Goal: Information Seeking & Learning: Learn about a topic

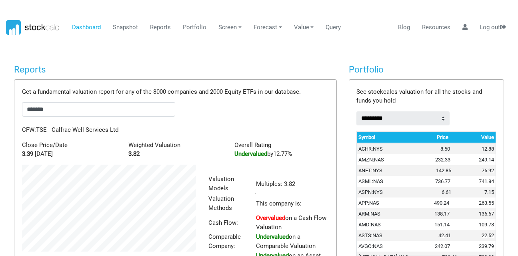
click at [0, 125] on body "Dashboard Snapshot Reports Portfolio Screen Stock Screener Sector ETF Industry …" at bounding box center [259, 128] width 518 height 256
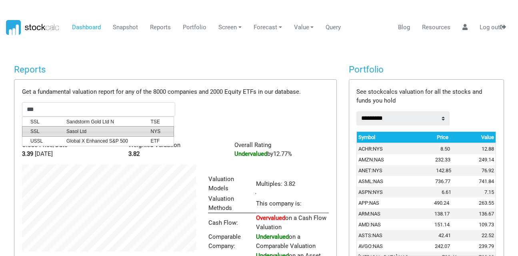
click at [54, 128] on span "SSL" at bounding box center [42, 131] width 36 height 7
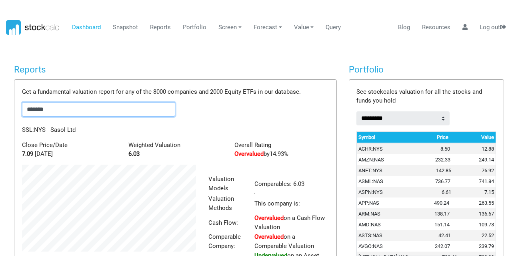
drag, startPoint x: 80, startPoint y: 107, endPoint x: 15, endPoint y: 106, distance: 65.3
click at [15, 106] on div "Get a fundamental valuation report for any of the 8000 companies and 2000 Equit…" at bounding box center [175, 198] width 322 height 237
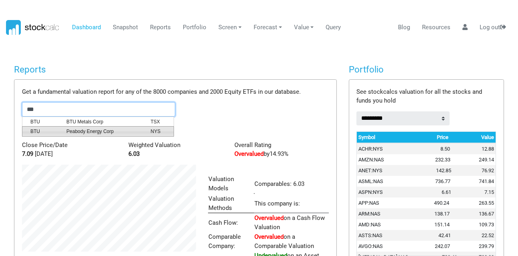
click at [69, 129] on span "Peabody Energy Corp" at bounding box center [102, 131] width 84 height 7
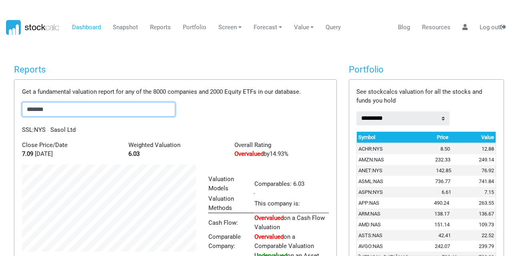
scroll to position [115, 186]
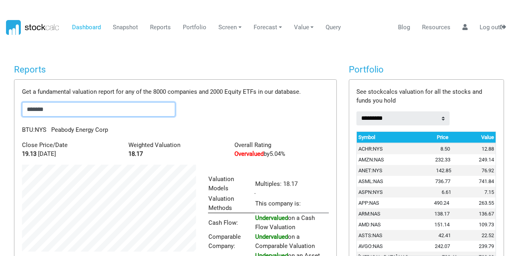
drag, startPoint x: 56, startPoint y: 108, endPoint x: 0, endPoint y: 107, distance: 56.1
click at [0, 107] on body "Dashboard Snapshot Reports Portfolio Screen Stock Screener Sector ETF Industry …" at bounding box center [259, 128] width 518 height 256
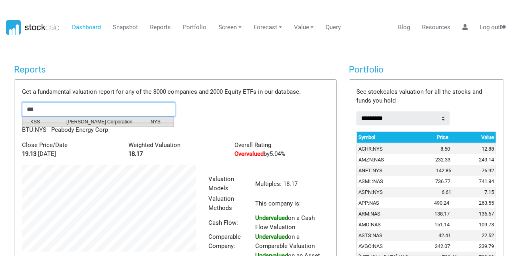
click at [66, 124] on span "[PERSON_NAME] Corporation" at bounding box center [102, 121] width 84 height 7
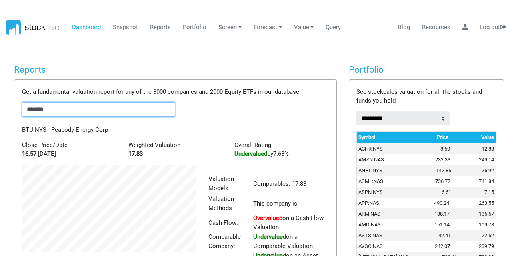
scroll to position [124, 186]
drag, startPoint x: 55, startPoint y: 110, endPoint x: 2, endPoint y: 116, distance: 53.2
click at [2, 116] on body "Dashboard Snapshot Reports Portfolio Screen Stock Screener Sector ETF Industry …" at bounding box center [259, 128] width 518 height 256
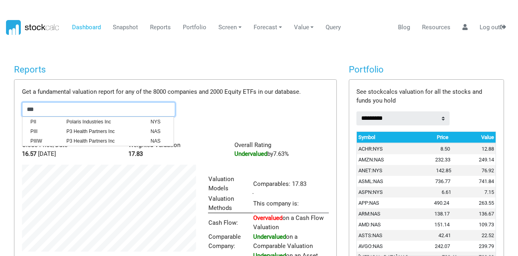
click at [56, 121] on span "PII" at bounding box center [42, 121] width 36 height 7
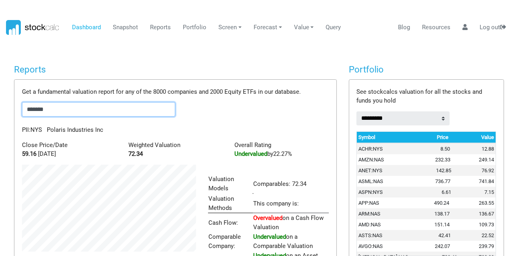
drag, startPoint x: 56, startPoint y: 105, endPoint x: 0, endPoint y: 112, distance: 56.9
click at [0, 112] on body "Dashboard Snapshot Reports Portfolio Screen Stock Screener Sector ETF Industry …" at bounding box center [259, 128] width 518 height 256
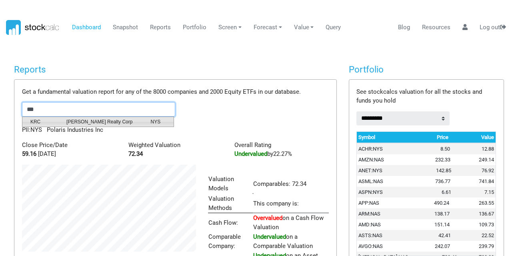
click at [78, 120] on span "[PERSON_NAME] Realty Corp" at bounding box center [102, 121] width 84 height 7
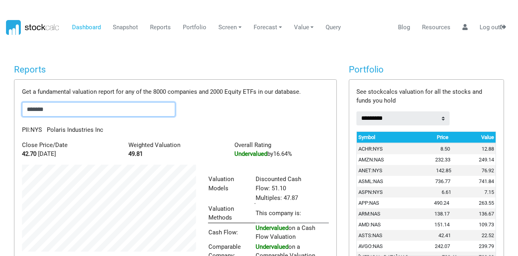
scroll to position [134, 186]
drag, startPoint x: 60, startPoint y: 112, endPoint x: 0, endPoint y: 119, distance: 60.8
click at [0, 119] on body "Dashboard Snapshot Reports Portfolio Screen Stock Screener Sector ETF Industry …" at bounding box center [259, 128] width 518 height 256
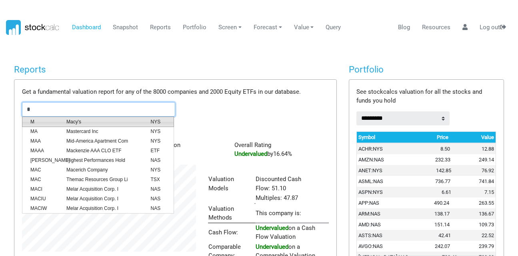
click at [78, 122] on span "Macy's" at bounding box center [102, 121] width 84 height 7
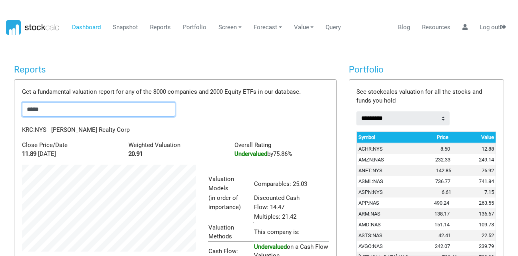
scroll to position [153, 186]
drag, startPoint x: 60, startPoint y: 107, endPoint x: 3, endPoint y: 110, distance: 57.3
click at [3, 110] on body "Dashboard Snapshot Reports Portfolio Screen Stock Screener Sector ETF Industry …" at bounding box center [259, 128] width 518 height 256
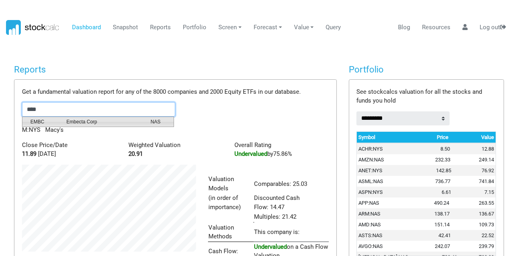
click at [81, 122] on span "Embecta Corp" at bounding box center [102, 121] width 84 height 7
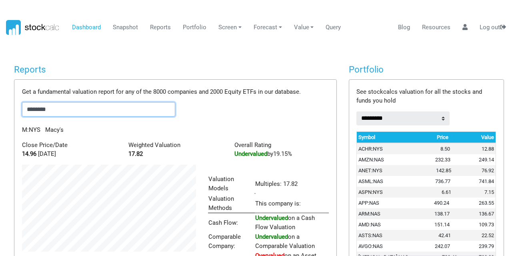
scroll to position [115, 186]
drag, startPoint x: 65, startPoint y: 112, endPoint x: 0, endPoint y: 108, distance: 65.0
click at [0, 108] on body "Dashboard Snapshot Reports Portfolio Screen Stock Screener Sector ETF Industry …" at bounding box center [259, 128] width 518 height 256
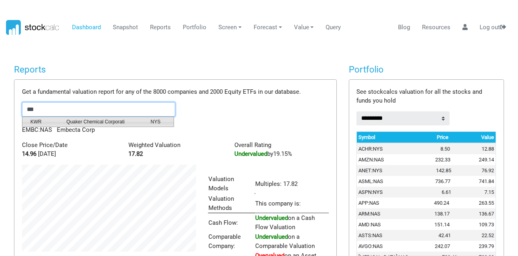
click at [25, 119] on span "KWR" at bounding box center [42, 121] width 36 height 7
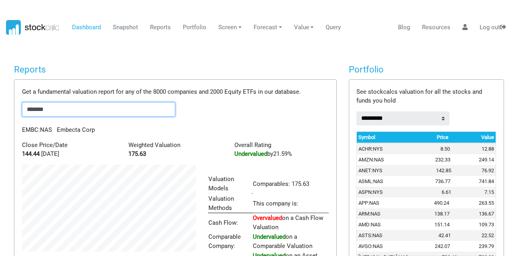
scroll to position [124, 186]
drag, startPoint x: 58, startPoint y: 107, endPoint x: 24, endPoint y: 109, distance: 34.1
click at [24, 109] on input "*******" at bounding box center [98, 109] width 153 height 14
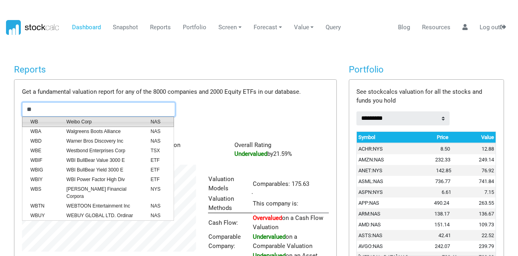
click at [49, 117] on li "WB Weibo Corp NAS" at bounding box center [98, 121] width 152 height 10
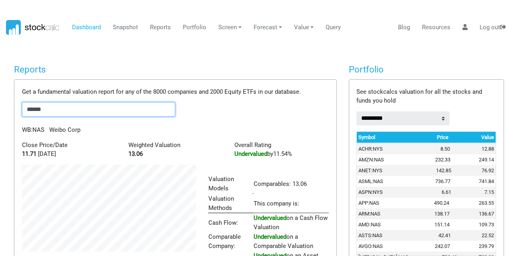
drag, startPoint x: 58, startPoint y: 114, endPoint x: 0, endPoint y: 106, distance: 58.5
click at [0, 106] on body "Dashboard Snapshot Reports Portfolio Screen Stock Screener Sector ETF Industry …" at bounding box center [259, 128] width 518 height 256
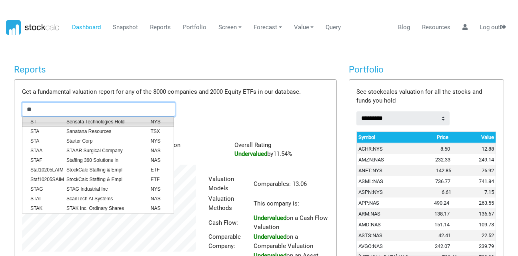
click at [42, 122] on span "ST" at bounding box center [42, 121] width 36 height 7
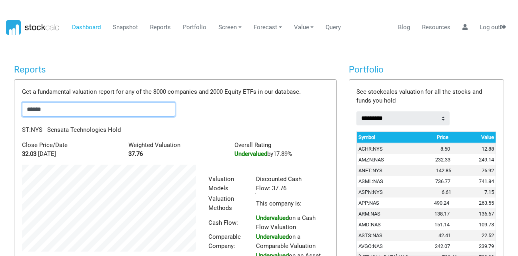
drag, startPoint x: 50, startPoint y: 108, endPoint x: 0, endPoint y: 105, distance: 49.7
click at [0, 105] on body "Dashboard Snapshot Reports Portfolio Screen Stock Screener Sector ETF Industry …" at bounding box center [259, 128] width 518 height 256
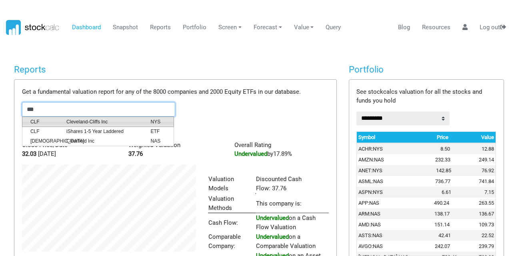
click at [40, 122] on span "CLF" at bounding box center [42, 121] width 36 height 7
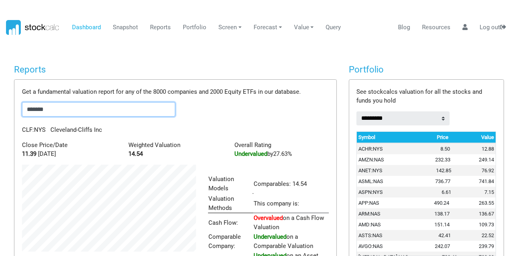
click at [49, 108] on input "*******" at bounding box center [98, 109] width 153 height 14
drag, startPoint x: 49, startPoint y: 108, endPoint x: 26, endPoint y: 108, distance: 22.8
click at [26, 108] on input "*******" at bounding box center [98, 109] width 153 height 14
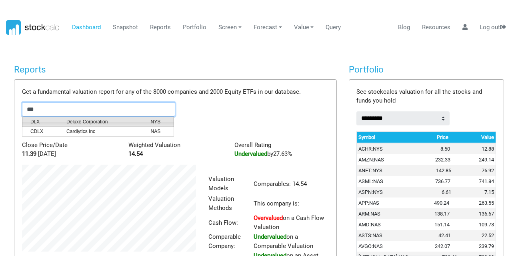
click at [43, 119] on span "DLX" at bounding box center [42, 121] width 36 height 7
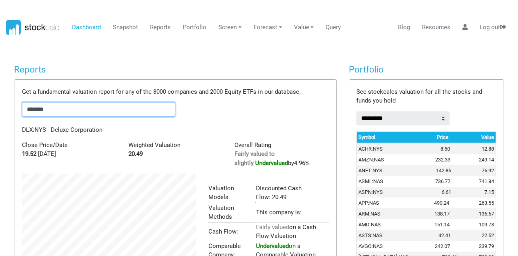
drag, startPoint x: 52, startPoint y: 112, endPoint x: 15, endPoint y: 111, distance: 37.3
click at [15, 111] on div "Get a fundamental valuation report for any of the 8000 companies and 2000 Equit…" at bounding box center [175, 207] width 322 height 255
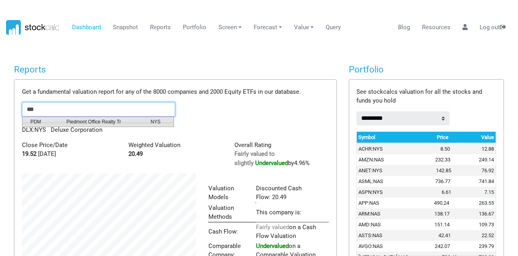
click at [28, 119] on span "PDM" at bounding box center [42, 121] width 36 height 7
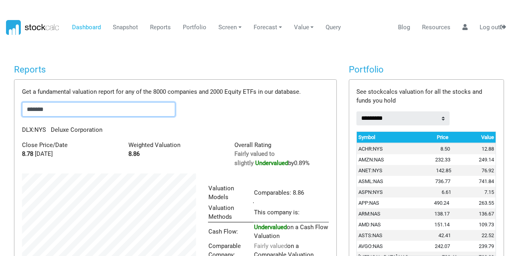
scroll to position [115, 186]
drag, startPoint x: 55, startPoint y: 111, endPoint x: 0, endPoint y: 106, distance: 55.1
click at [0, 106] on body "Dashboard Snapshot Reports Portfolio Screen Stock Screener Sector ETF Industry …" at bounding box center [259, 128] width 518 height 256
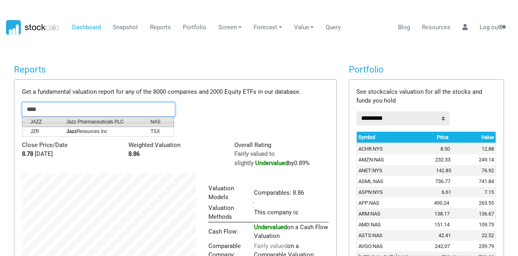
click at [34, 119] on span "JAZZ" at bounding box center [42, 121] width 36 height 7
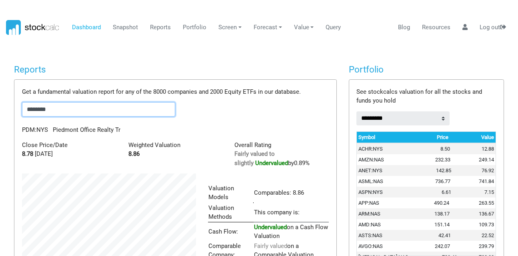
scroll to position [162, 186]
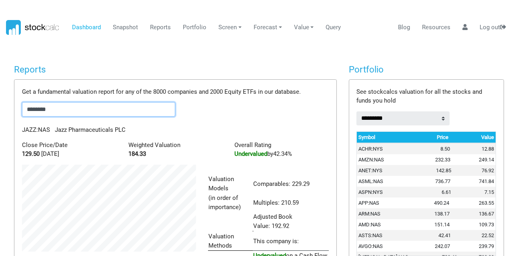
drag, startPoint x: 54, startPoint y: 111, endPoint x: 25, endPoint y: 110, distance: 29.6
click at [25, 110] on input "********" at bounding box center [98, 109] width 153 height 14
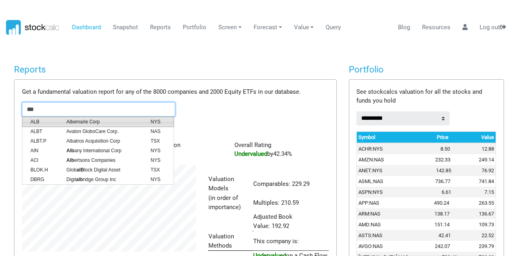
click at [41, 118] on span "ALB" at bounding box center [42, 121] width 36 height 7
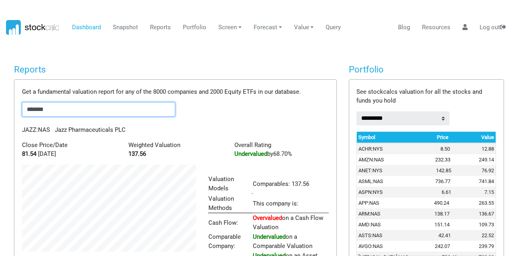
scroll to position [124, 186]
drag, startPoint x: 54, startPoint y: 112, endPoint x: 0, endPoint y: 112, distance: 53.6
click at [0, 112] on body "Dashboard Snapshot Reports Portfolio Screen Stock Screener Sector ETF Industry …" at bounding box center [259, 128] width 518 height 256
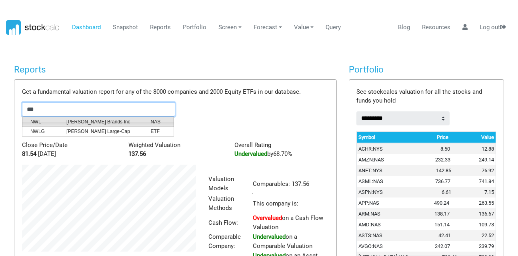
click at [34, 123] on span "NWL" at bounding box center [42, 121] width 36 height 7
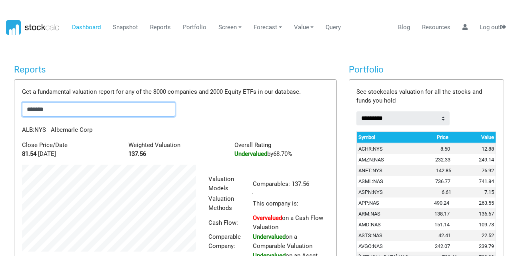
scroll to position [153, 186]
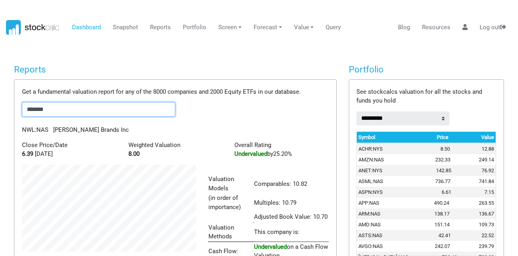
drag, startPoint x: 72, startPoint y: 107, endPoint x: 19, endPoint y: 108, distance: 52.9
click at [19, 108] on div "Get a fundamental valuation report for any of the 8000 companies and 2000 Equit…" at bounding box center [175, 217] width 322 height 275
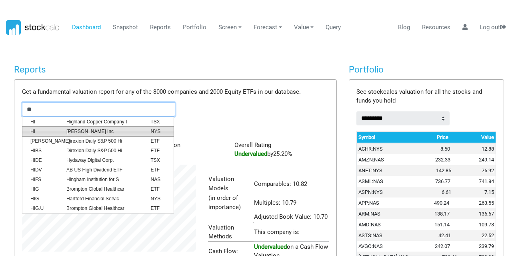
click at [38, 129] on span "HI" at bounding box center [42, 131] width 36 height 7
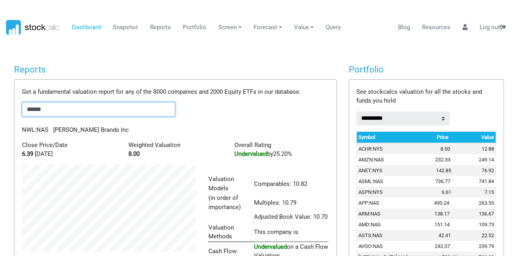
scroll to position [125, 186]
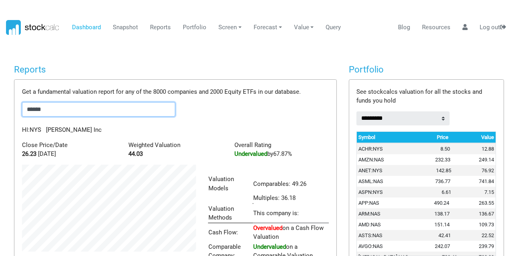
drag, startPoint x: 58, startPoint y: 114, endPoint x: 0, endPoint y: 118, distance: 58.2
click at [0, 118] on body "Dashboard Snapshot Reports Portfolio Screen Stock Screener Sector ETF Industry …" at bounding box center [259, 128] width 518 height 256
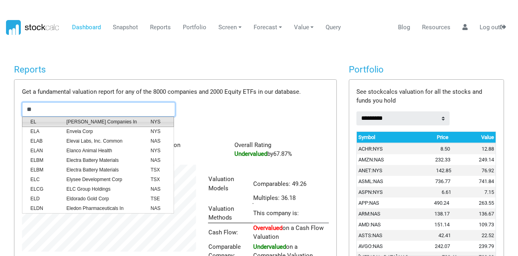
click at [42, 123] on span "EL" at bounding box center [42, 121] width 36 height 7
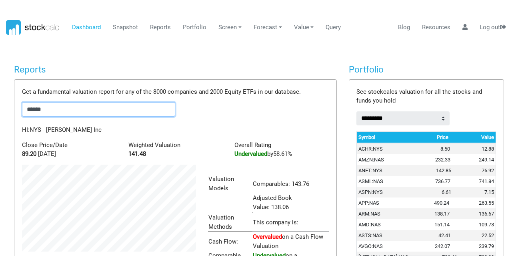
scroll to position [143, 186]
drag, startPoint x: 54, startPoint y: 106, endPoint x: 2, endPoint y: 108, distance: 51.3
click at [2, 108] on body "Dashboard Snapshot Reports Portfolio Screen Stock Screener Sector ETF Industry …" at bounding box center [259, 128] width 518 height 256
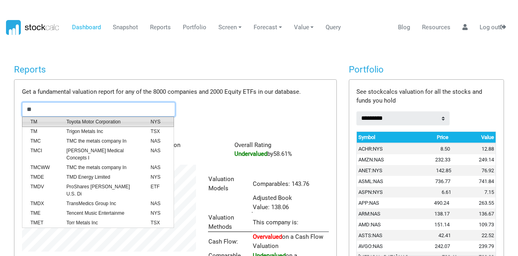
click at [35, 121] on span "TM" at bounding box center [42, 121] width 36 height 7
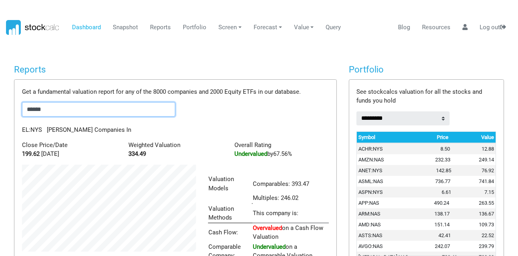
scroll to position [134, 186]
drag, startPoint x: 52, startPoint y: 112, endPoint x: 16, endPoint y: 113, distance: 36.0
click at [16, 113] on div "Get a fundamental valuation report for any of the 8000 companies and 2000 Equit…" at bounding box center [175, 208] width 322 height 256
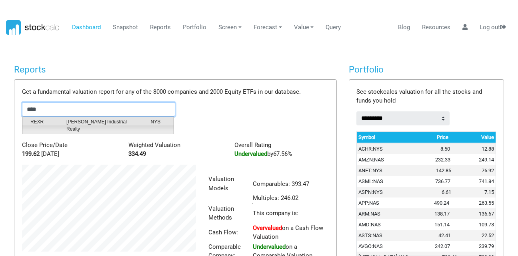
click at [36, 119] on span "REXR" at bounding box center [42, 125] width 36 height 14
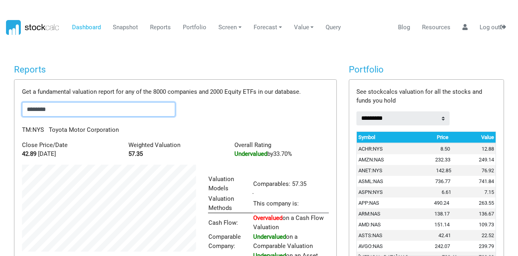
scroll to position [115, 186]
drag, startPoint x: 70, startPoint y: 114, endPoint x: 0, endPoint y: 113, distance: 70.5
click at [0, 113] on body "Dashboard Snapshot Reports Portfolio Screen Stock Screener Sector ETF Industry …" at bounding box center [259, 128] width 518 height 256
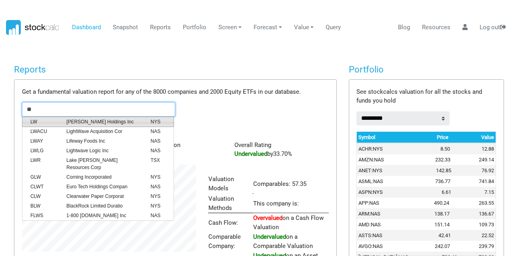
click at [46, 116] on li "[PERSON_NAME] [PERSON_NAME] Holdings Inc NYS" at bounding box center [98, 121] width 152 height 10
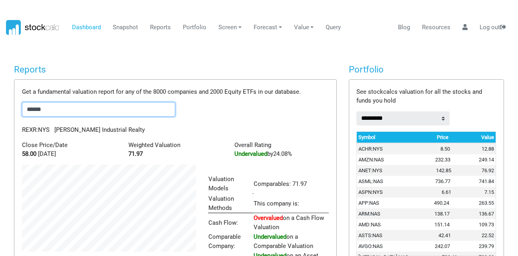
scroll to position [124, 186]
drag, startPoint x: 52, startPoint y: 107, endPoint x: 0, endPoint y: 108, distance: 52.5
click at [0, 108] on body "Dashboard Snapshot Reports Portfolio Screen Stock Screener Sector ETF Industry …" at bounding box center [259, 128] width 518 height 256
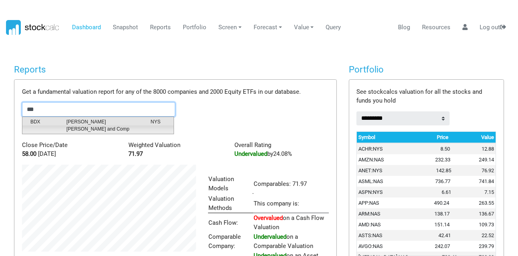
click at [48, 118] on span "BDX" at bounding box center [42, 125] width 36 height 14
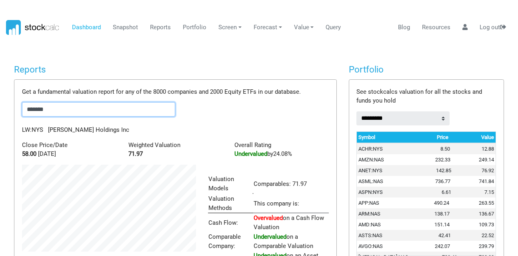
scroll to position [115, 186]
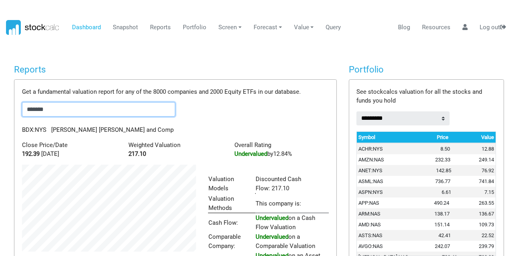
click at [82, 113] on input "*******" at bounding box center [98, 109] width 153 height 14
drag, startPoint x: 53, startPoint y: 113, endPoint x: 18, endPoint y: 119, distance: 34.9
click at [18, 119] on div "Get a fundamental valuation report for any of the 8000 companies and 2000 Equit…" at bounding box center [175, 198] width 322 height 237
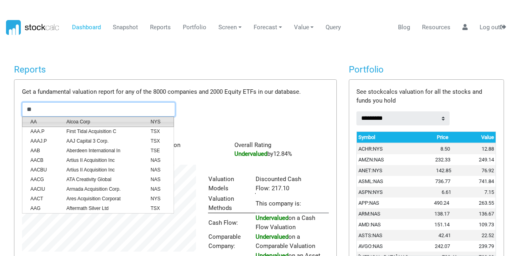
click at [30, 119] on span "AA" at bounding box center [42, 121] width 36 height 7
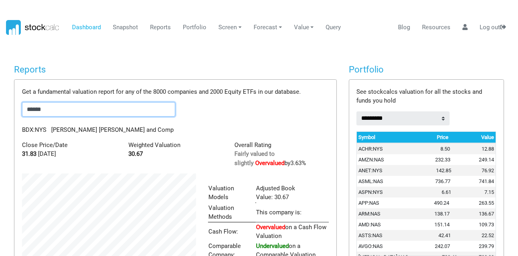
scroll to position [124, 186]
drag, startPoint x: 48, startPoint y: 106, endPoint x: 25, endPoint y: 110, distance: 23.1
click at [25, 110] on input "******" at bounding box center [98, 109] width 153 height 14
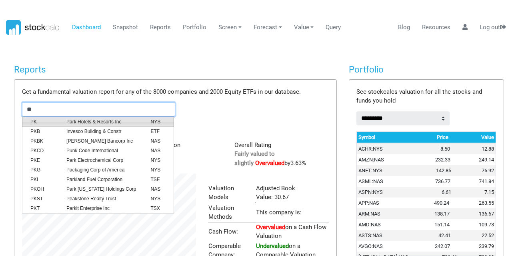
click at [34, 117] on li "PK Park Hotels & Resorts Inc NYS" at bounding box center [98, 121] width 152 height 10
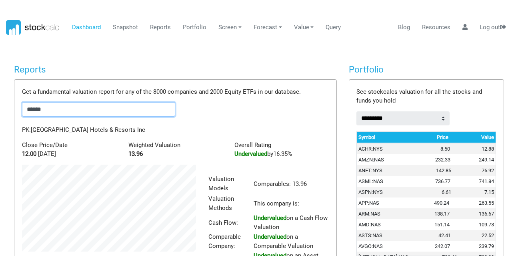
drag, startPoint x: 46, startPoint y: 110, endPoint x: 17, endPoint y: 111, distance: 29.2
click at [17, 111] on div "Get a fundamental valuation report for any of the 8000 companies and 2000 Equit…" at bounding box center [175, 203] width 322 height 246
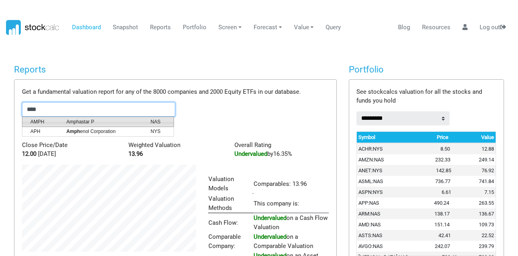
click at [42, 120] on span "AMPH" at bounding box center [42, 121] width 36 height 7
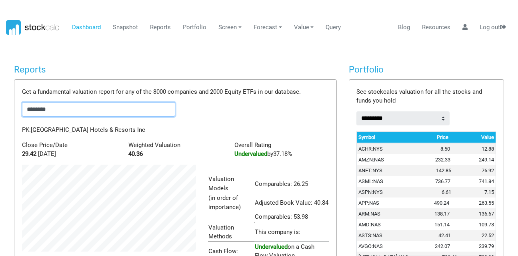
scroll to position [144, 186]
drag, startPoint x: 62, startPoint y: 109, endPoint x: 0, endPoint y: 112, distance: 62.1
click at [0, 112] on body "Dashboard Snapshot Reports Portfolio Screen Stock Screener Sector ETF Industry …" at bounding box center [259, 128] width 518 height 256
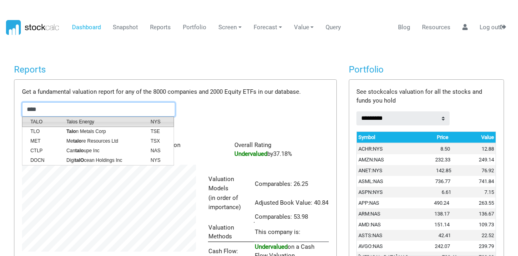
click at [34, 119] on span "TALO" at bounding box center [42, 121] width 36 height 7
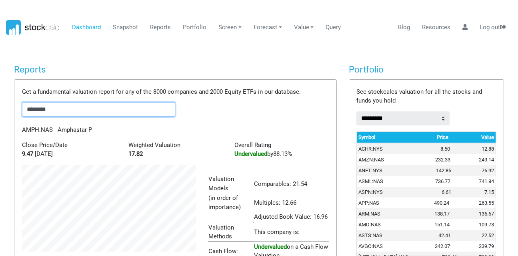
scroll to position [153, 186]
drag, startPoint x: 57, startPoint y: 108, endPoint x: 0, endPoint y: 111, distance: 56.9
click at [0, 111] on body "Dashboard Snapshot Reports Portfolio Screen Stock Screener Sector ETF Industry …" at bounding box center [259, 128] width 518 height 256
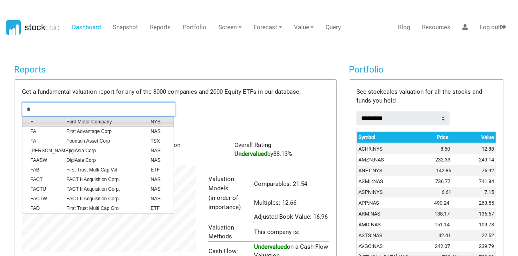
click at [58, 125] on span "F" at bounding box center [42, 121] width 36 height 7
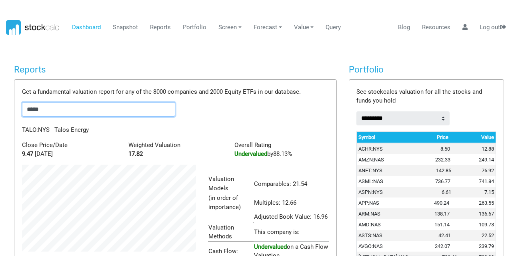
scroll to position [134, 186]
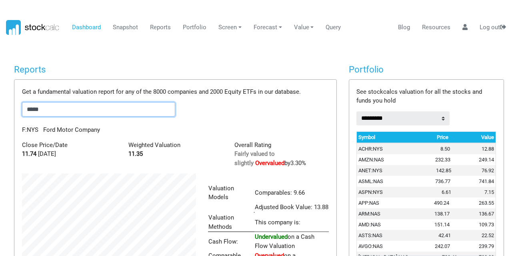
drag, startPoint x: 57, startPoint y: 114, endPoint x: 0, endPoint y: 125, distance: 57.7
click at [0, 125] on body "Dashboard Snapshot Reports Portfolio Screen Stock Screener Sector ETF Industry …" at bounding box center [259, 128] width 518 height 256
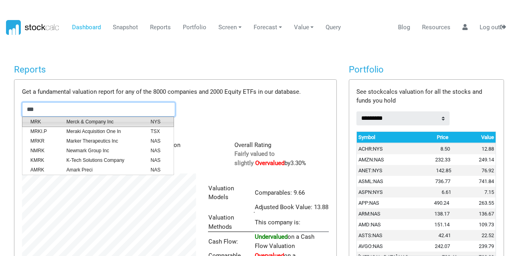
click at [64, 125] on li "MRK Merck & Company Inc NYS" at bounding box center [98, 121] width 152 height 10
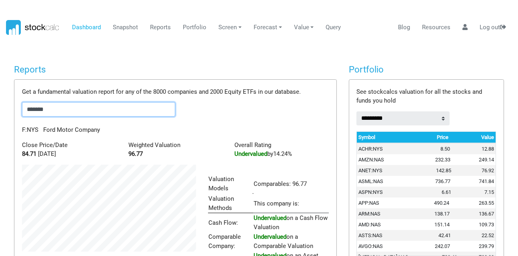
scroll to position [124, 186]
drag, startPoint x: 48, startPoint y: 114, endPoint x: 0, endPoint y: 121, distance: 48.2
click at [0, 122] on body "Dashboard Snapshot Reports Portfolio Screen Stock Screener Sector ETF Industry …" at bounding box center [259, 128] width 518 height 256
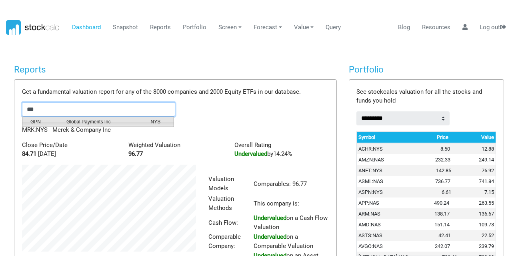
click at [56, 121] on span "GPN" at bounding box center [42, 121] width 36 height 7
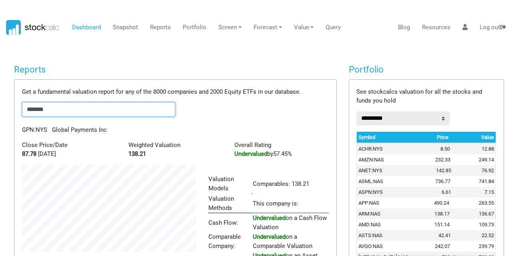
drag, startPoint x: 62, startPoint y: 110, endPoint x: 0, endPoint y: 130, distance: 64.7
click at [0, 130] on body "Dashboard Snapshot Reports Portfolio Screen Stock Screener Sector ETF Industry …" at bounding box center [259, 128] width 518 height 256
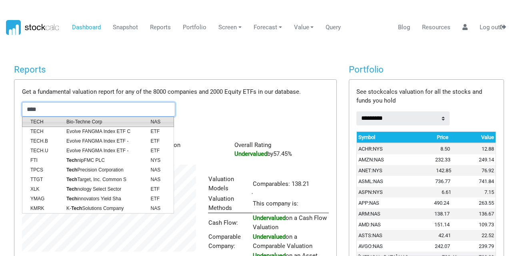
click at [70, 120] on span "Bio-Techne Corp" at bounding box center [102, 121] width 84 height 7
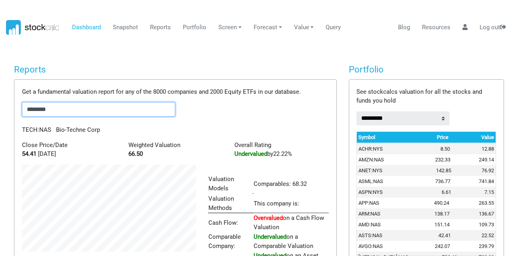
drag, startPoint x: 67, startPoint y: 112, endPoint x: 0, endPoint y: 110, distance: 66.9
click at [0, 110] on body "Dashboard Snapshot Reports Portfolio Screen Stock Screener Sector ETF Industry …" at bounding box center [259, 128] width 518 height 256
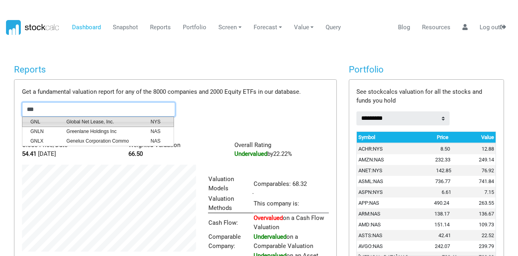
click at [50, 119] on span "GNL" at bounding box center [42, 121] width 36 height 7
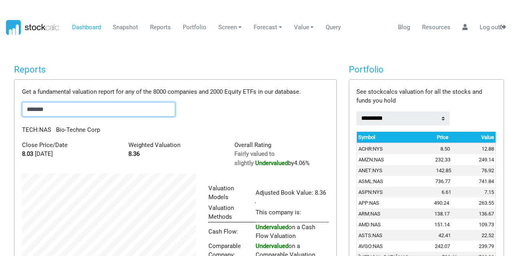
scroll to position [106, 186]
drag, startPoint x: 61, startPoint y: 111, endPoint x: 0, endPoint y: 113, distance: 60.9
click at [0, 113] on body "Dashboard Snapshot Reports Portfolio Screen Stock Screener Sector ETF Industry …" at bounding box center [259, 128] width 518 height 256
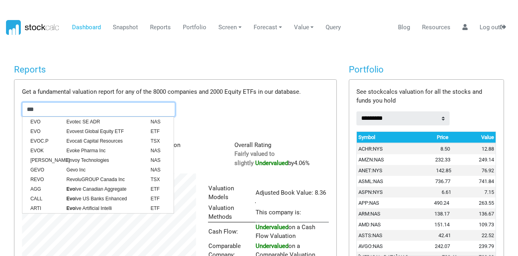
click at [75, 122] on span "Evotec SE ADR" at bounding box center [102, 121] width 84 height 7
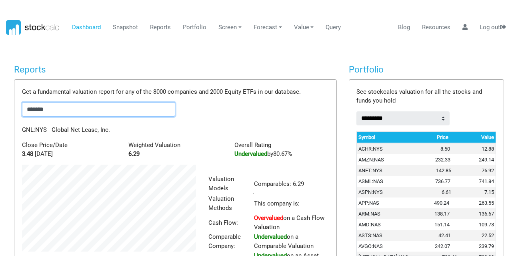
scroll to position [124, 186]
drag, startPoint x: 60, startPoint y: 107, endPoint x: 0, endPoint y: 109, distance: 60.5
click at [0, 109] on body "Dashboard Snapshot Reports Portfolio Screen Stock Screener Sector ETF Industry …" at bounding box center [259, 128] width 518 height 256
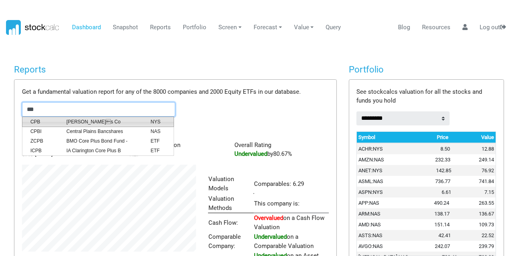
click at [46, 120] on span "CPB" at bounding box center [42, 121] width 36 height 7
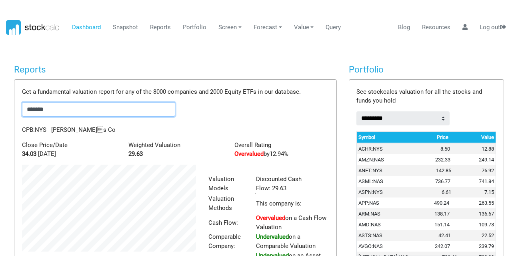
drag, startPoint x: 52, startPoint y: 109, endPoint x: 0, endPoint y: 98, distance: 53.2
click at [0, 98] on body "Dashboard Snapshot Reports Portfolio Screen Stock Screener Sector ETF Industry …" at bounding box center [259, 128] width 518 height 256
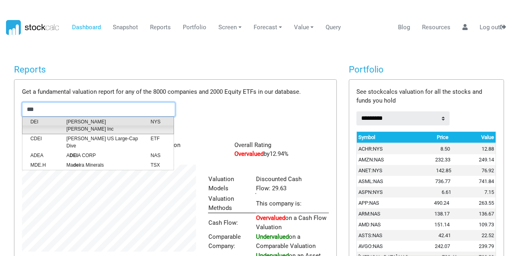
click at [40, 119] on span "DEI" at bounding box center [42, 125] width 36 height 14
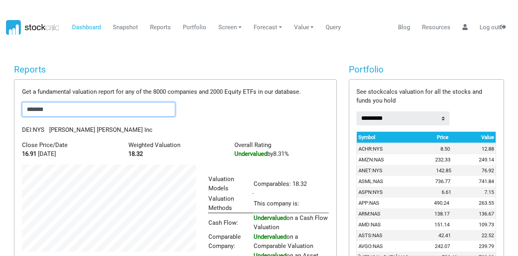
drag, startPoint x: 64, startPoint y: 111, endPoint x: 0, endPoint y: 116, distance: 63.8
click at [0, 116] on body "Dashboard Snapshot Reports Portfolio Screen Stock Screener Sector ETF Industry …" at bounding box center [259, 128] width 518 height 256
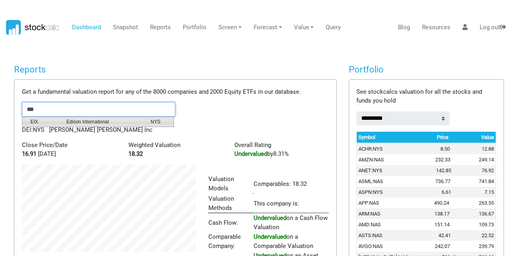
click at [46, 121] on span "EIX" at bounding box center [42, 121] width 36 height 7
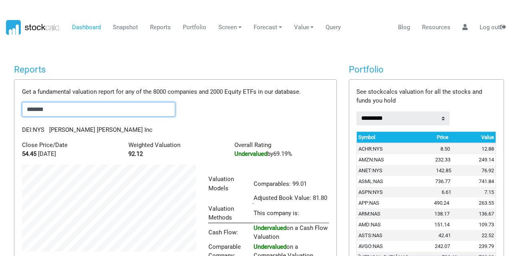
scroll to position [134, 186]
drag, startPoint x: 50, startPoint y: 107, endPoint x: 8, endPoint y: 106, distance: 41.7
click at [8, 106] on div "Reports Get a fundamental valuation report for any of the 8000 companies and 20…" at bounding box center [175, 192] width 335 height 257
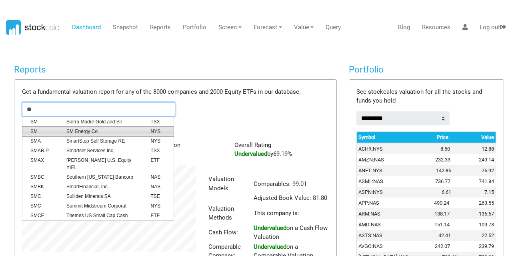
click at [66, 133] on span "SM Energy Co" at bounding box center [102, 131] width 84 height 7
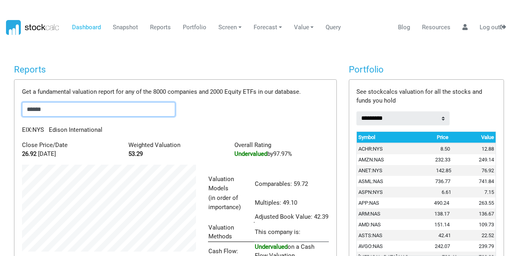
scroll to position [153, 186]
drag, startPoint x: 61, startPoint y: 114, endPoint x: 0, endPoint y: 116, distance: 61.3
click at [0, 115] on body "Dashboard Snapshot Reports Portfolio Screen Stock Screener Sector ETF Industry …" at bounding box center [259, 128] width 518 height 256
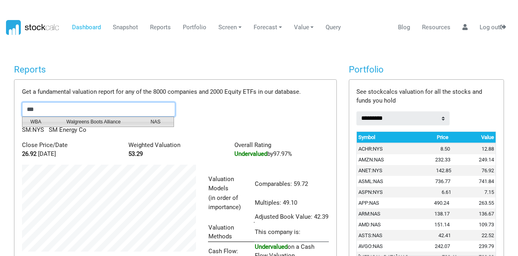
click at [56, 119] on span "WBA" at bounding box center [42, 121] width 36 height 7
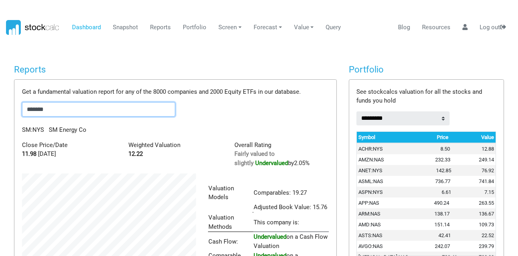
scroll to position [134, 186]
drag, startPoint x: 89, startPoint y: 108, endPoint x: 0, endPoint y: 97, distance: 89.6
click at [0, 97] on body "Dashboard Snapshot Reports Portfolio Screen Stock Screener Sector ETF Industry …" at bounding box center [259, 128] width 518 height 256
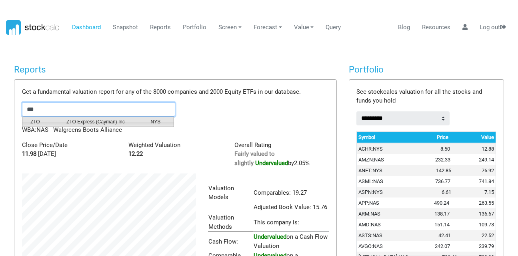
click at [48, 122] on span "ZTO" at bounding box center [42, 121] width 36 height 7
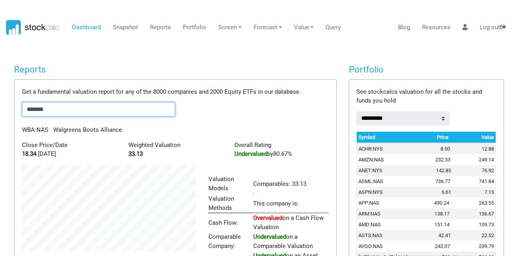
scroll to position [124, 186]
drag, startPoint x: 72, startPoint y: 105, endPoint x: 0, endPoint y: 96, distance: 72.3
click at [0, 96] on body "Dashboard Snapshot Reports Portfolio Screen Stock Screener Sector ETF Industry …" at bounding box center [259, 128] width 518 height 256
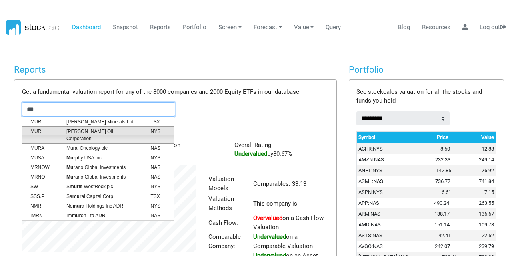
click at [92, 131] on span "[PERSON_NAME] Oil Corporation" at bounding box center [102, 135] width 84 height 14
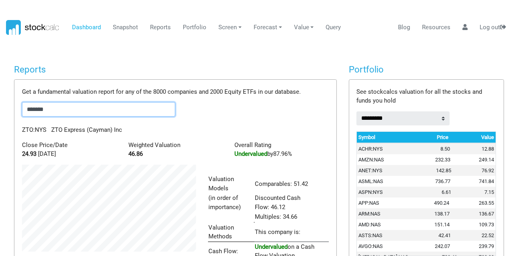
scroll to position [153, 186]
drag, startPoint x: 60, startPoint y: 112, endPoint x: 0, endPoint y: 104, distance: 60.5
click at [0, 104] on body "Dashboard Snapshot Reports Portfolio Screen Stock Screener Sector ETF Industry …" at bounding box center [259, 128] width 518 height 256
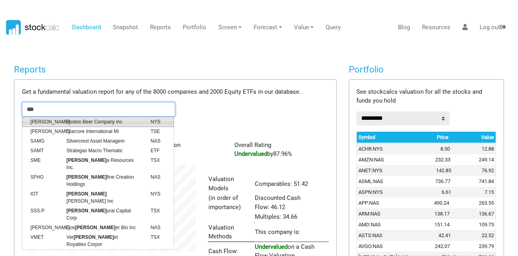
click at [82, 123] on span "Boston Beer Company Inc" at bounding box center [102, 121] width 84 height 7
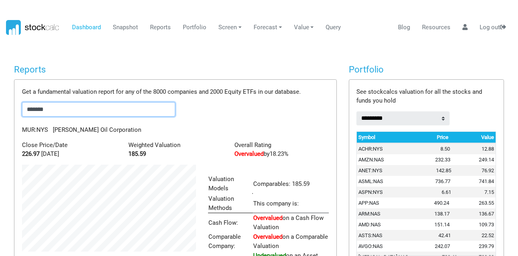
scroll to position [124, 186]
drag, startPoint x: 70, startPoint y: 106, endPoint x: 0, endPoint y: 94, distance: 71.3
click at [0, 94] on body "Dashboard Snapshot Reports Portfolio Screen Stock Screener Sector ETF Industry …" at bounding box center [259, 128] width 518 height 256
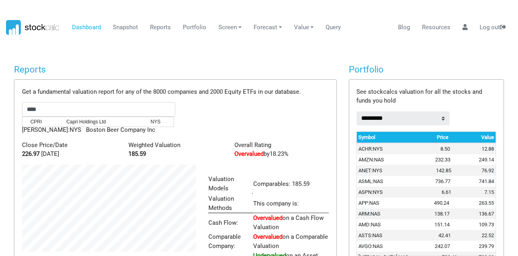
click at [56, 127] on p "[PERSON_NAME]:NYS Boston Beer Company Inc" at bounding box center [175, 129] width 319 height 9
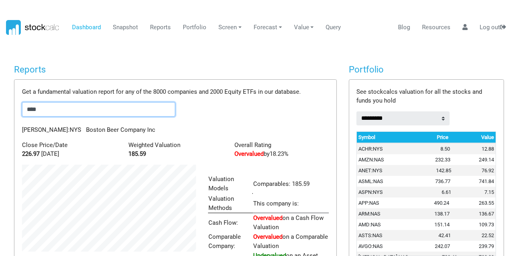
drag, startPoint x: 50, startPoint y: 108, endPoint x: 0, endPoint y: 89, distance: 53.4
click at [0, 89] on body "Dashboard Snapshot Reports Portfolio Screen Stock Screener Sector ETF Industry …" at bounding box center [259, 128] width 518 height 256
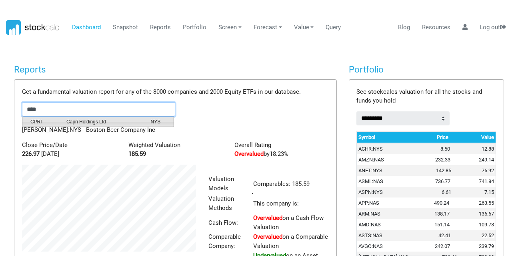
click at [32, 118] on span "CPRI" at bounding box center [42, 121] width 36 height 7
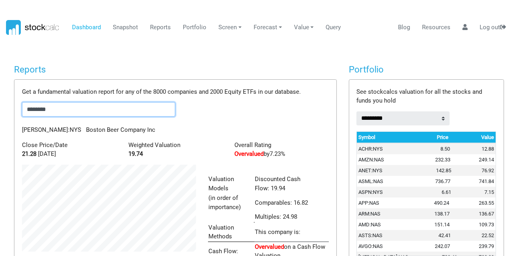
scroll to position [153, 186]
drag, startPoint x: 75, startPoint y: 114, endPoint x: 0, endPoint y: 107, distance: 75.1
click at [0, 107] on body "Dashboard Snapshot Reports Portfolio Screen Stock Screener Sector ETF Industry …" at bounding box center [259, 128] width 518 height 256
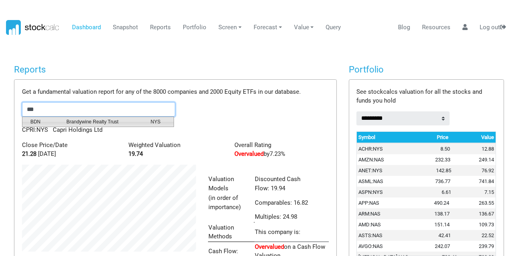
click at [88, 120] on span "Brandywine Realty Trust" at bounding box center [102, 121] width 84 height 7
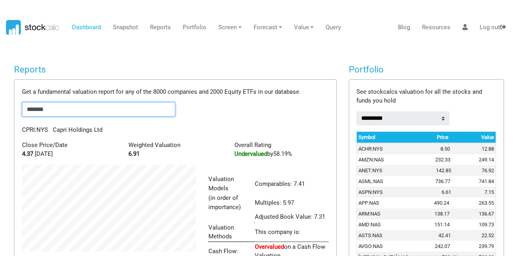
scroll to position [144, 186]
drag, startPoint x: 88, startPoint y: 106, endPoint x: 0, endPoint y: 88, distance: 89.5
click at [0, 88] on body "Dashboard Snapshot Reports Portfolio Screen Stock Screener Sector ETF Industry …" at bounding box center [259, 128] width 518 height 256
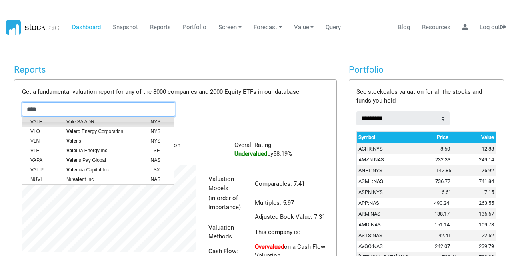
click at [58, 118] on span "VALE" at bounding box center [42, 121] width 36 height 7
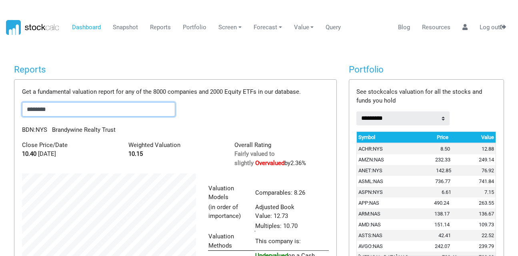
scroll to position [153, 186]
drag, startPoint x: 67, startPoint y: 115, endPoint x: 0, endPoint y: 108, distance: 67.2
click at [0, 108] on body "Dashboard Snapshot Reports Portfolio Screen Stock Screener Sector ETF Industry …" at bounding box center [259, 128] width 518 height 256
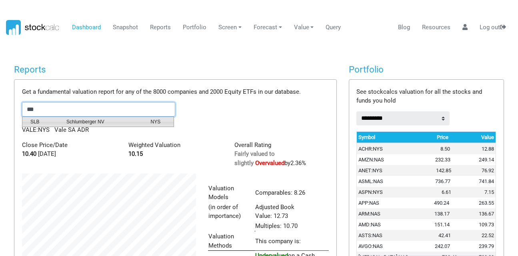
click at [34, 122] on span "SLB" at bounding box center [42, 121] width 36 height 7
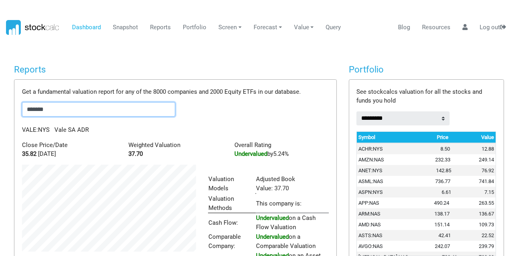
scroll to position [124, 186]
drag, startPoint x: 50, startPoint y: 110, endPoint x: 0, endPoint y: 94, distance: 53.0
click at [0, 94] on body "Dashboard Snapshot Reports Portfolio Screen Stock Screener Sector ETF Industry …" at bounding box center [259, 128] width 518 height 256
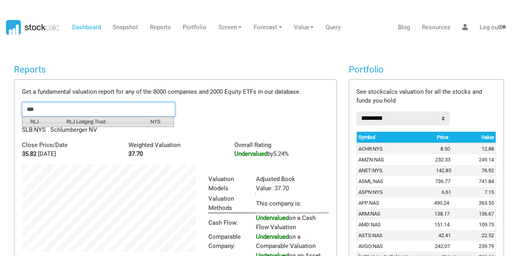
click at [38, 121] on span "RLJ" at bounding box center [42, 121] width 36 height 7
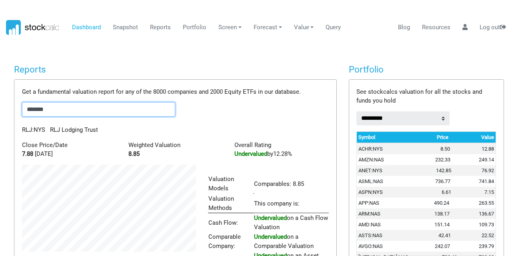
drag, startPoint x: 71, startPoint y: 114, endPoint x: 15, endPoint y: 112, distance: 56.5
click at [15, 112] on div "Get a fundamental valuation report for any of the 8000 companies and 2000 Equit…" at bounding box center [175, 203] width 322 height 246
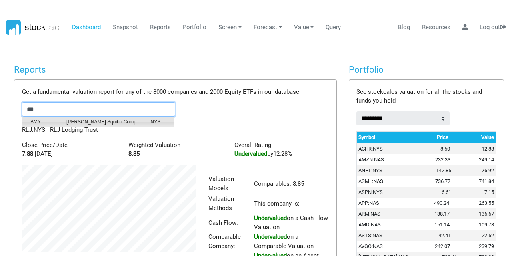
click at [45, 122] on span "BMY" at bounding box center [42, 121] width 36 height 7
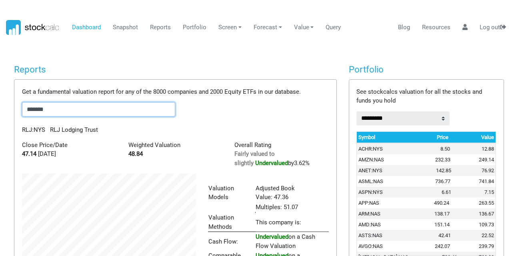
scroll to position [134, 186]
drag, startPoint x: 56, startPoint y: 113, endPoint x: 11, endPoint y: 108, distance: 45.5
click at [11, 108] on div "Reports Get a fundamental valuation report for any of the 8000 companies and 20…" at bounding box center [175, 197] width 335 height 266
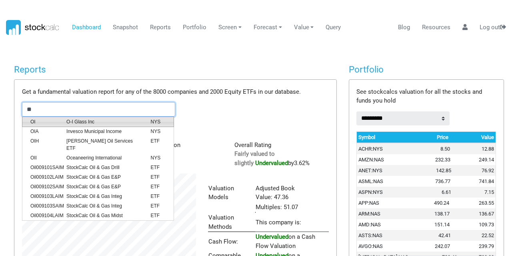
click at [32, 118] on span "OI" at bounding box center [42, 121] width 36 height 7
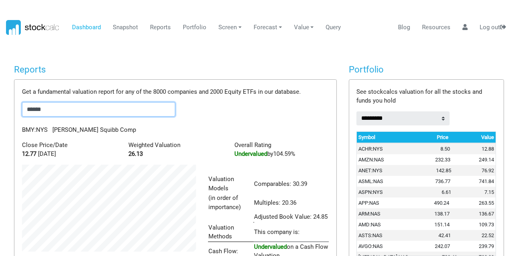
scroll to position [153, 186]
drag, startPoint x: 45, startPoint y: 112, endPoint x: 9, endPoint y: 109, distance: 36.2
click at [9, 109] on div "Reports Get a fundamental valuation report for any of the 8000 companies and 20…" at bounding box center [175, 202] width 335 height 276
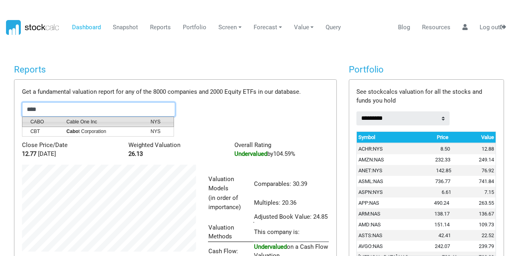
click at [34, 121] on span "CABO" at bounding box center [42, 121] width 36 height 7
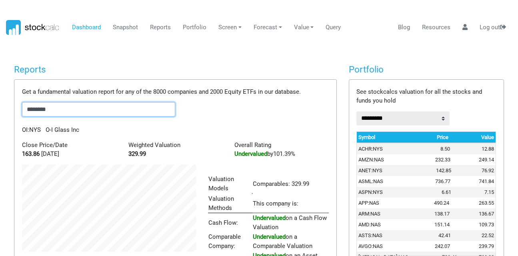
scroll to position [115, 186]
drag, startPoint x: 76, startPoint y: 108, endPoint x: 0, endPoint y: 112, distance: 75.8
click at [0, 112] on body "Dashboard Snapshot Reports Portfolio Screen Stock Screener Sector ETF Industry …" at bounding box center [259, 128] width 518 height 256
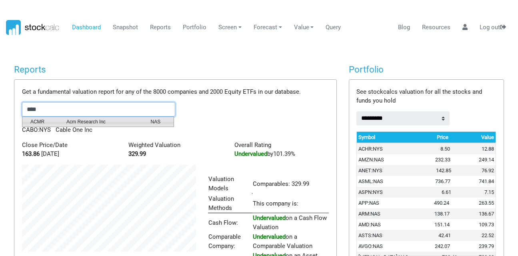
click at [40, 122] on span "ACMR" at bounding box center [42, 121] width 36 height 7
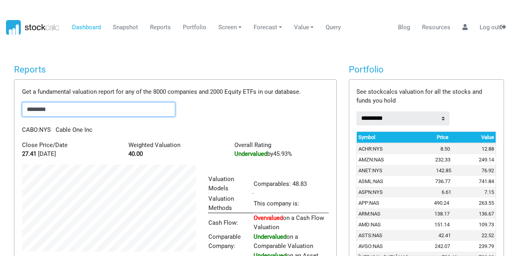
scroll to position [124, 186]
drag, startPoint x: 56, startPoint y: 108, endPoint x: 25, endPoint y: 110, distance: 30.9
click at [25, 110] on input "********" at bounding box center [98, 109] width 153 height 14
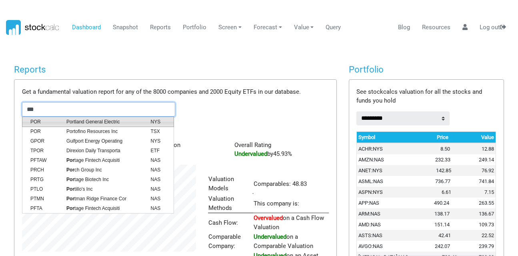
click at [50, 120] on span "POR" at bounding box center [42, 121] width 36 height 7
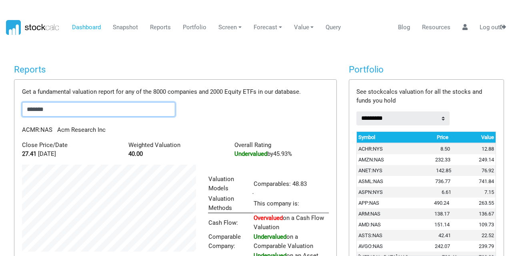
scroll to position [153, 186]
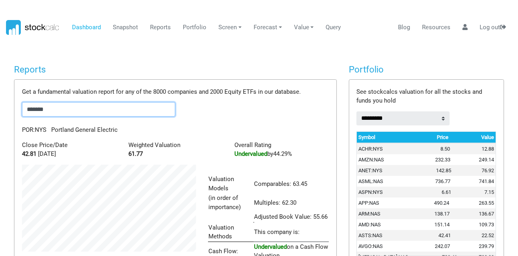
drag, startPoint x: 54, startPoint y: 107, endPoint x: 0, endPoint y: 108, distance: 54.1
click at [0, 108] on body "Dashboard Snapshot Reports Portfolio Screen Stock Screener Sector ETF Industry …" at bounding box center [259, 128] width 518 height 256
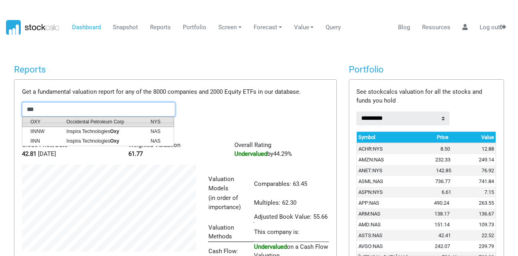
click at [41, 118] on span "OXY" at bounding box center [42, 121] width 36 height 7
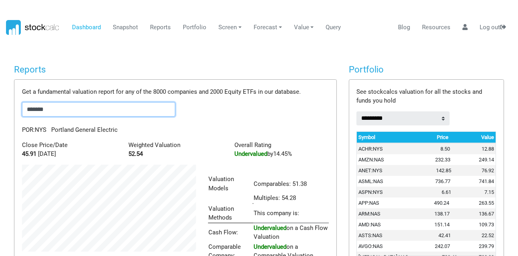
scroll to position [134, 186]
drag, startPoint x: 57, startPoint y: 110, endPoint x: 0, endPoint y: 113, distance: 57.3
click at [0, 113] on body "Dashboard Snapshot Reports Portfolio Screen Stock Screener Sector ETF Industry …" at bounding box center [259, 128] width 518 height 256
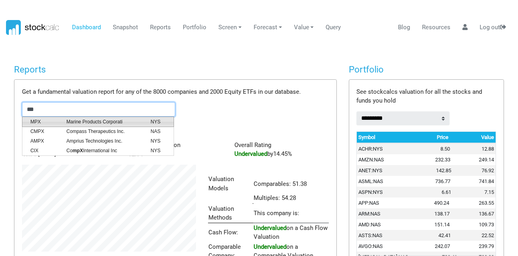
click at [69, 125] on span "Marine Products Corporati" at bounding box center [102, 121] width 84 height 7
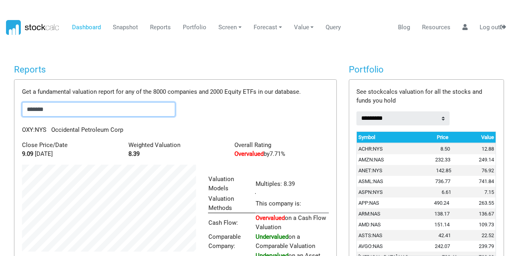
scroll to position [106, 186]
drag, startPoint x: 68, startPoint y: 113, endPoint x: 0, endPoint y: 127, distance: 69.0
click at [0, 127] on body "Dashboard Snapshot Reports Portfolio Screen Stock Screener Sector ETF Industry …" at bounding box center [259, 128] width 518 height 256
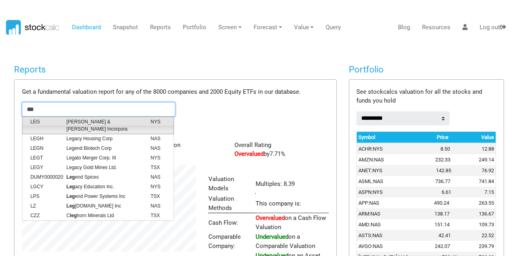
click at [49, 119] on span "LEG" at bounding box center [42, 125] width 36 height 14
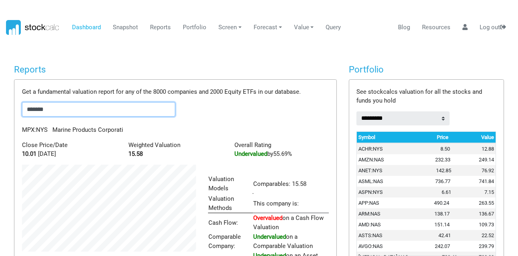
scroll to position [115, 186]
drag, startPoint x: 65, startPoint y: 113, endPoint x: 0, endPoint y: 135, distance: 68.9
click at [0, 133] on body "Dashboard Snapshot Reports Portfolio Screen Stock Screener Sector ETF Industry …" at bounding box center [259, 128] width 518 height 256
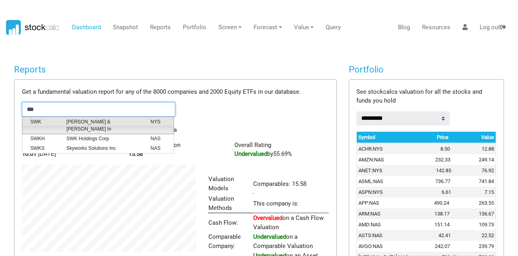
click at [72, 121] on span "[PERSON_NAME] & [PERSON_NAME] In" at bounding box center [102, 125] width 84 height 14
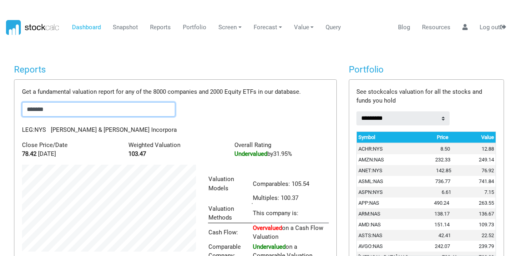
scroll to position [134, 186]
drag, startPoint x: 56, startPoint y: 112, endPoint x: 0, endPoint y: 112, distance: 55.7
click at [0, 112] on body "Dashboard Snapshot Reports Portfolio Screen Stock Screener Sector ETF Industry …" at bounding box center [259, 128] width 518 height 256
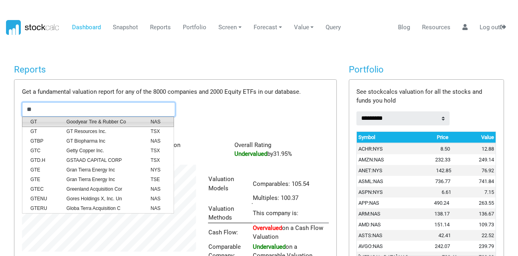
click at [38, 123] on span "GT" at bounding box center [42, 121] width 36 height 7
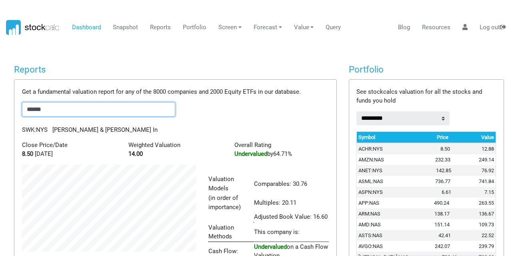
scroll to position [153, 186]
drag, startPoint x: 49, startPoint y: 108, endPoint x: 10, endPoint y: 109, distance: 38.5
click at [11, 110] on div "Reports Get a fundamental valuation report for any of the 8000 companies and 20…" at bounding box center [175, 202] width 335 height 276
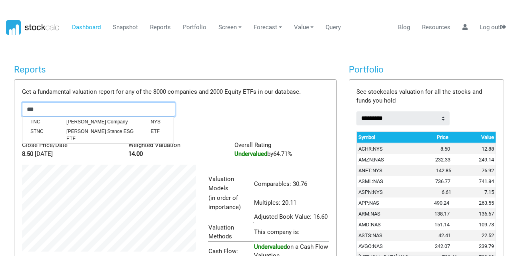
click at [52, 121] on span "TNC" at bounding box center [42, 121] width 36 height 7
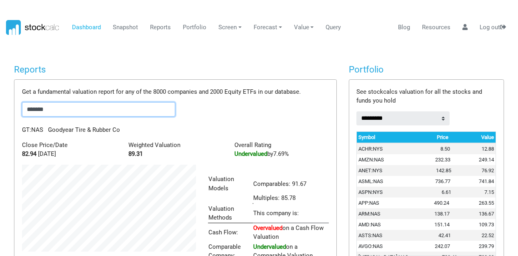
scroll to position [125, 186]
drag, startPoint x: 60, startPoint y: 109, endPoint x: 0, endPoint y: 131, distance: 63.7
click at [0, 130] on body "Dashboard Snapshot Reports Portfolio Screen Stock Screener Sector ETF Industry …" at bounding box center [259, 128] width 518 height 256
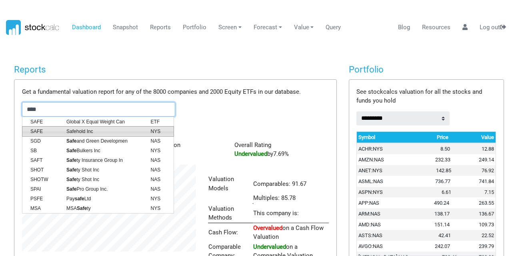
click at [30, 129] on span "SAFE" at bounding box center [42, 131] width 36 height 7
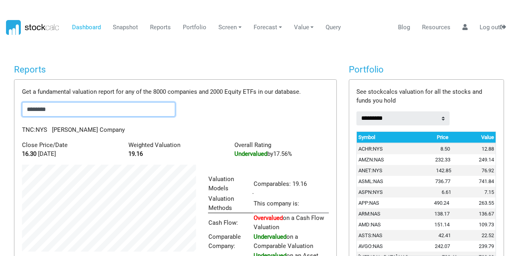
scroll to position [124, 186]
drag, startPoint x: 60, startPoint y: 106, endPoint x: 0, endPoint y: 110, distance: 60.6
click at [0, 110] on body "Dashboard Snapshot Reports Portfolio Screen Stock Screener Sector ETF Industry …" at bounding box center [259, 128] width 518 height 256
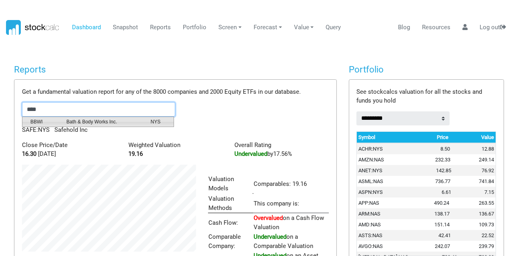
click at [43, 119] on span "BBWI" at bounding box center [42, 121] width 36 height 7
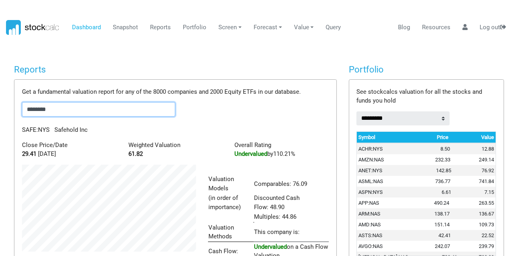
scroll to position [153, 186]
drag, startPoint x: 68, startPoint y: 106, endPoint x: 0, endPoint y: 104, distance: 67.7
click at [0, 104] on body "Dashboard Snapshot Reports Portfolio Screen Stock Screener Sector ETF Industry …" at bounding box center [259, 128] width 518 height 256
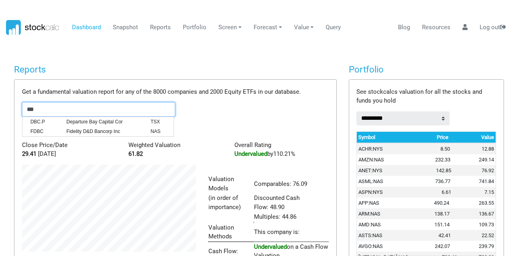
drag, startPoint x: 39, startPoint y: 106, endPoint x: 9, endPoint y: 109, distance: 30.1
click at [9, 109] on div "Reports Get a fundamental valuation report for any of the 8000 companies and 20…" at bounding box center [175, 202] width 335 height 276
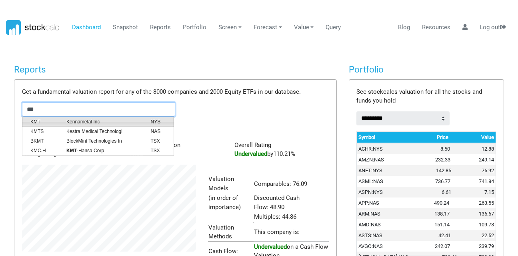
click at [35, 121] on span "KMT" at bounding box center [42, 121] width 36 height 7
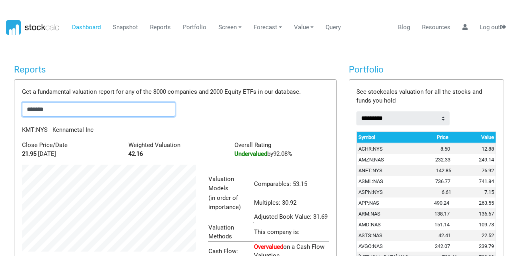
drag, startPoint x: 56, startPoint y: 107, endPoint x: 0, endPoint y: 113, distance: 56.4
click at [0, 113] on body "Dashboard Snapshot Reports Portfolio Screen Stock Screener Sector ETF Industry …" at bounding box center [259, 128] width 518 height 256
click at [57, 122] on span "PPG" at bounding box center [42, 121] width 36 height 7
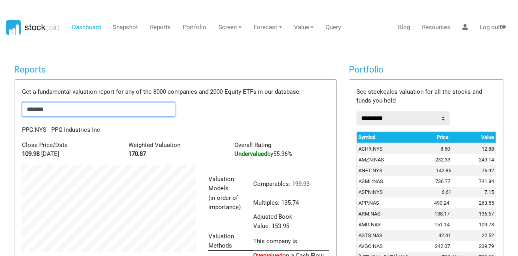
drag, startPoint x: 53, startPoint y: 106, endPoint x: 0, endPoint y: 115, distance: 53.6
click at [0, 112] on body "Dashboard Snapshot Reports Portfolio Screen Stock Screener Sector ETF Industry …" at bounding box center [259, 128] width 518 height 256
click at [0, 115] on body "Dashboard Snapshot Reports Portfolio Screen Stock Screener Sector ETF Industry …" at bounding box center [259, 128] width 518 height 256
drag, startPoint x: 72, startPoint y: 109, endPoint x: 0, endPoint y: 112, distance: 72.2
click at [0, 112] on body "Dashboard Snapshot Reports Portfolio Screen Stock Screener Sector ETF Industry …" at bounding box center [259, 128] width 518 height 256
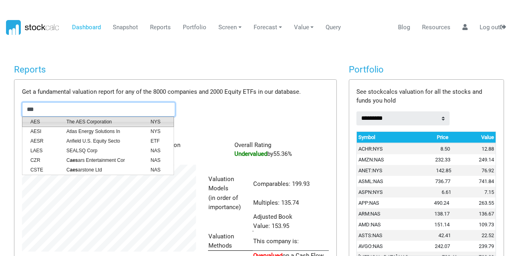
click at [40, 120] on span "AES" at bounding box center [42, 121] width 36 height 7
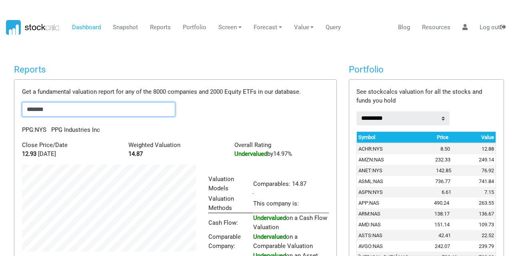
scroll to position [124, 186]
drag, startPoint x: 72, startPoint y: 108, endPoint x: 0, endPoint y: 127, distance: 74.6
click at [0, 127] on body "Dashboard Snapshot Reports Portfolio Screen Stock Screener Sector ETF Industry …" at bounding box center [259, 128] width 518 height 256
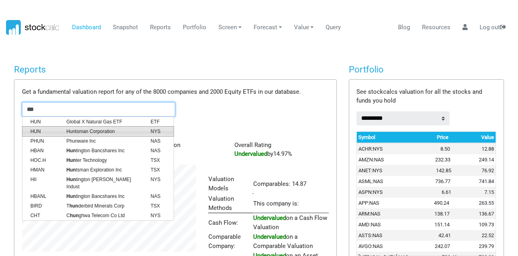
click at [37, 130] on span "HUN" at bounding box center [42, 131] width 36 height 7
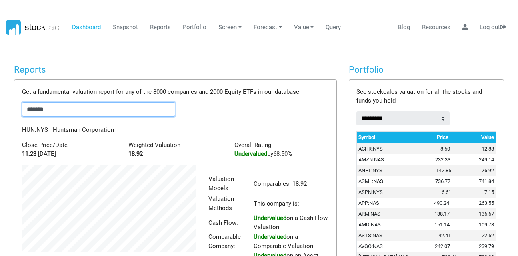
drag, startPoint x: 62, startPoint y: 114, endPoint x: 0, endPoint y: 114, distance: 61.7
click at [0, 114] on body "Dashboard Snapshot Reports Portfolio Screen Stock Screener Sector ETF Industry …" at bounding box center [259, 128] width 518 height 256
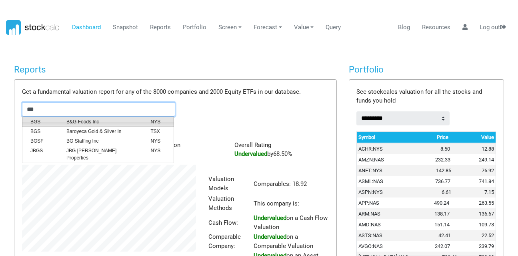
click at [46, 122] on span "BGS" at bounding box center [42, 121] width 36 height 7
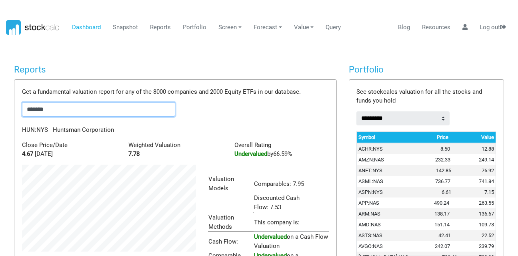
scroll to position [134, 186]
drag, startPoint x: 66, startPoint y: 106, endPoint x: 0, endPoint y: 114, distance: 66.9
click at [0, 114] on body "Dashboard Snapshot Reports Portfolio Screen Stock Screener Sector ETF Industry …" at bounding box center [259, 128] width 518 height 256
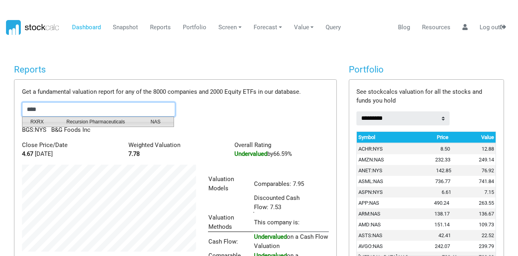
click at [52, 119] on span "RXRX" at bounding box center [42, 121] width 36 height 7
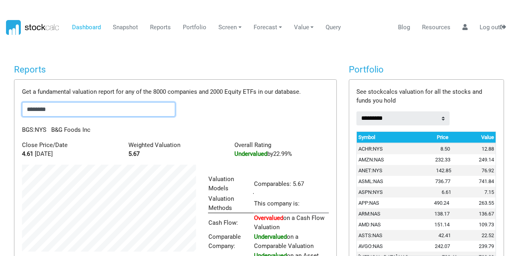
scroll to position [115, 186]
drag, startPoint x: 54, startPoint y: 110, endPoint x: 9, endPoint y: 114, distance: 45.9
click at [9, 114] on div "Reports Get a fundamental valuation report for any of the 8000 companies and 20…" at bounding box center [175, 183] width 335 height 238
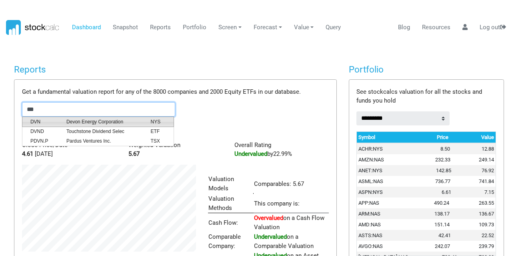
click at [47, 122] on span "DVN" at bounding box center [42, 121] width 36 height 7
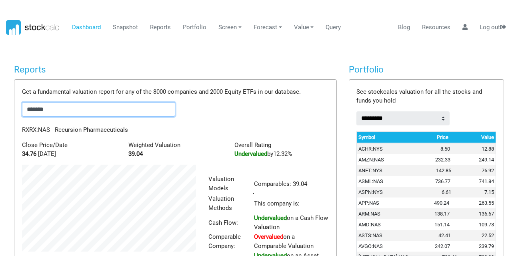
scroll to position [124, 186]
drag, startPoint x: 70, startPoint y: 108, endPoint x: 0, endPoint y: 123, distance: 71.1
click at [0, 123] on body "Dashboard Snapshot Reports Portfolio Screen Stock Screener Sector ETF Industry …" at bounding box center [259, 128] width 518 height 256
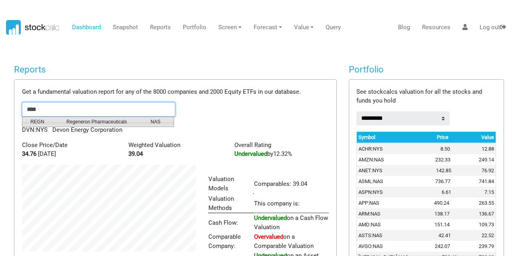
click at [79, 122] on span "Regeneron Pharmaceuticals" at bounding box center [102, 121] width 84 height 7
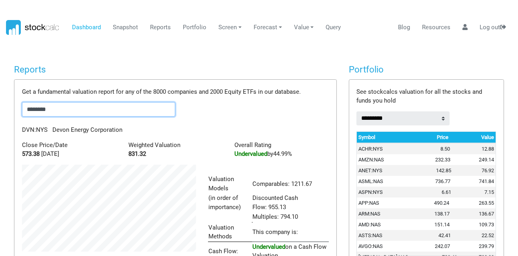
scroll to position [153, 186]
drag, startPoint x: 75, startPoint y: 113, endPoint x: 0, endPoint y: 136, distance: 78.6
click at [0, 136] on body "Dashboard Snapshot Reports Portfolio Screen Stock Screener Sector ETF Industry …" at bounding box center [259, 128] width 518 height 256
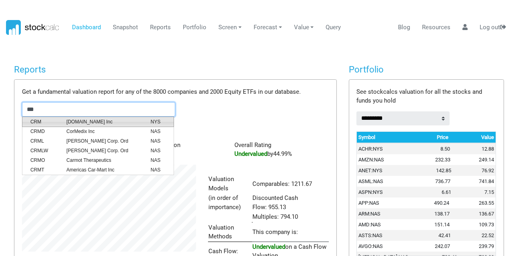
click at [50, 119] on span "CRM" at bounding box center [42, 121] width 36 height 7
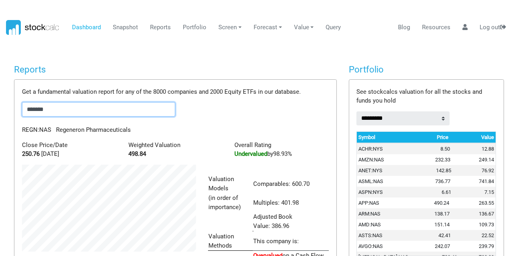
scroll to position [162, 186]
drag, startPoint x: 61, startPoint y: 109, endPoint x: 0, endPoint y: 113, distance: 61.4
click at [0, 113] on body "Dashboard Snapshot Reports Portfolio Screen Stock Screener Sector ETF Industry …" at bounding box center [259, 128] width 518 height 256
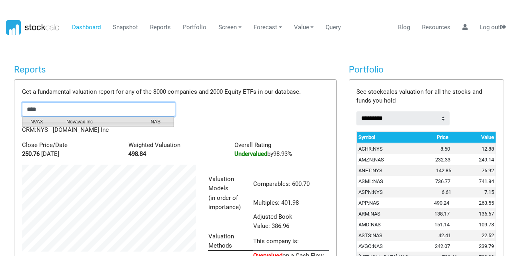
click at [53, 119] on span "NVAX" at bounding box center [42, 121] width 36 height 7
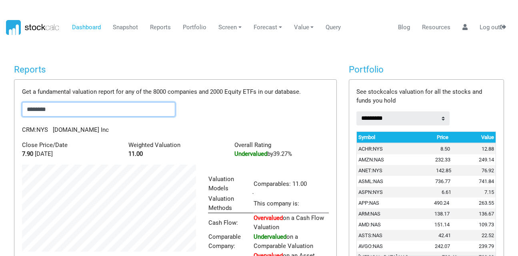
scroll to position [124, 186]
drag, startPoint x: 58, startPoint y: 112, endPoint x: 11, endPoint y: 119, distance: 47.7
click at [11, 119] on div "Reports Get a fundamental valuation report for any of the 8000 companies and 20…" at bounding box center [175, 187] width 335 height 247
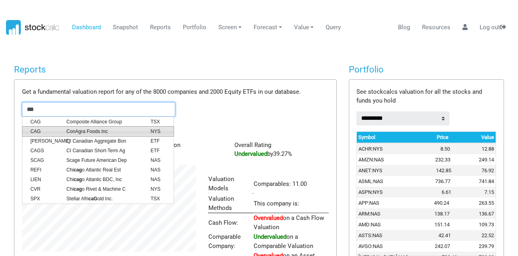
click at [55, 128] on span "CAG" at bounding box center [42, 131] width 36 height 7
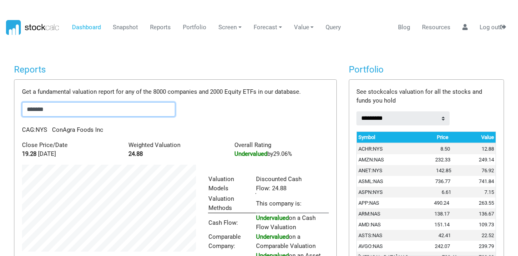
drag, startPoint x: 56, startPoint y: 111, endPoint x: 0, endPoint y: 119, distance: 56.6
click at [0, 119] on body "Dashboard Snapshot Reports Portfolio Screen Stock Screener Sector ETF Industry …" at bounding box center [259, 128] width 518 height 256
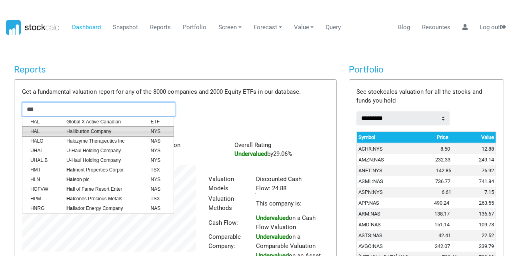
click at [50, 128] on span "HAL" at bounding box center [42, 131] width 36 height 7
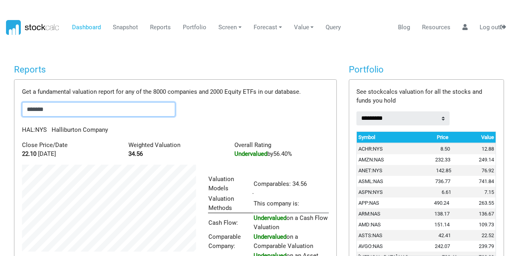
drag, startPoint x: 66, startPoint y: 107, endPoint x: 0, endPoint y: 126, distance: 68.3
click at [0, 126] on body "Dashboard Snapshot Reports Portfolio Screen Stock Screener Sector ETF Industry …" at bounding box center [259, 128] width 518 height 256
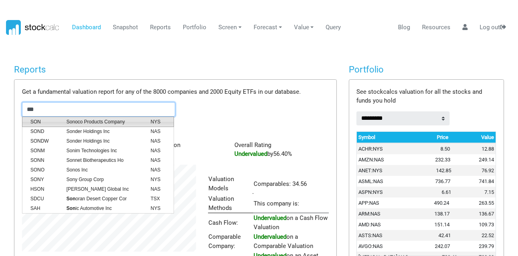
click at [58, 123] on span "SON" at bounding box center [42, 121] width 36 height 7
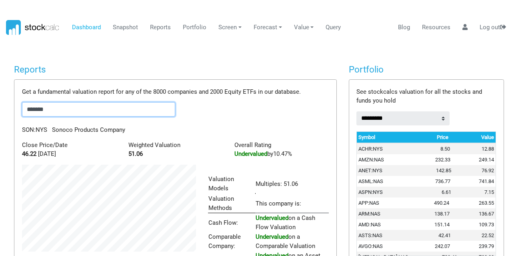
drag, startPoint x: 56, startPoint y: 114, endPoint x: 0, endPoint y: 105, distance: 57.2
click at [0, 105] on body "Dashboard Snapshot Reports Portfolio Screen Stock Screener Sector ETF Industry …" at bounding box center [259, 128] width 518 height 256
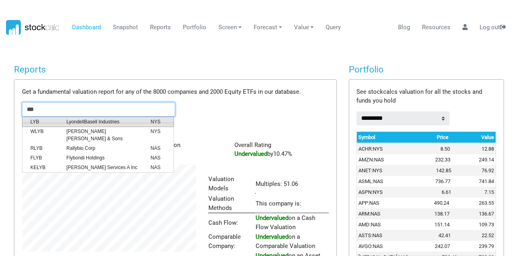
click at [45, 119] on span "LYB" at bounding box center [42, 121] width 36 height 7
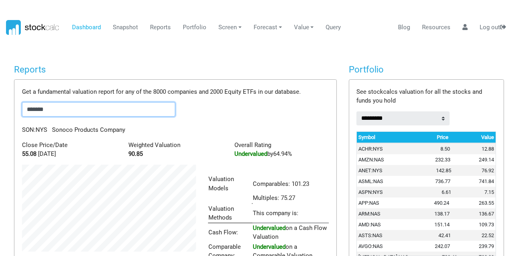
scroll to position [134, 186]
drag, startPoint x: 61, startPoint y: 105, endPoint x: 0, endPoint y: 113, distance: 61.4
click at [0, 113] on body "Dashboard Snapshot Reports Portfolio Screen Stock Screener Sector ETF Industry …" at bounding box center [259, 128] width 518 height 256
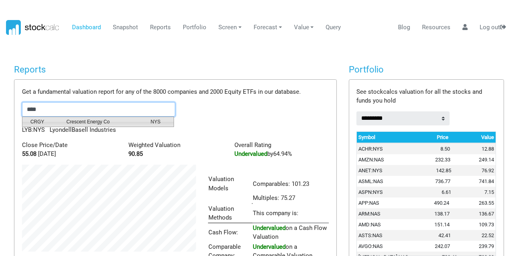
click at [53, 119] on span "CRGY" at bounding box center [42, 121] width 36 height 7
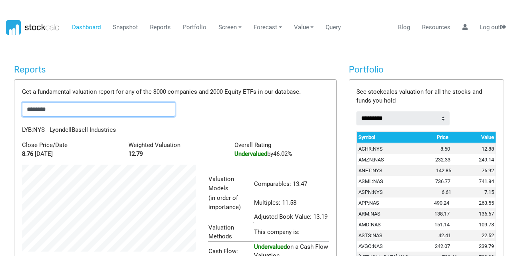
scroll to position [153, 186]
click at [54, 114] on input "********" at bounding box center [98, 109] width 153 height 14
click at [51, 114] on input "********" at bounding box center [98, 109] width 153 height 14
click at [58, 109] on input "********" at bounding box center [98, 109] width 153 height 14
drag, startPoint x: 58, startPoint y: 109, endPoint x: 0, endPoint y: 115, distance: 58.8
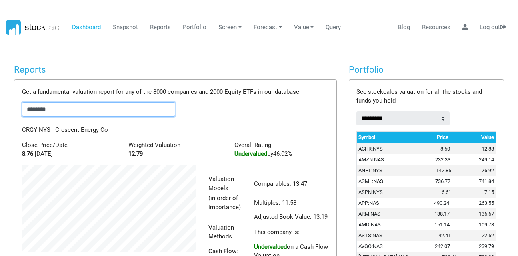
click at [0, 115] on body "Dashboard Snapshot Reports Portfolio Screen Stock Screener Sector ETF Industry …" at bounding box center [259, 128] width 518 height 256
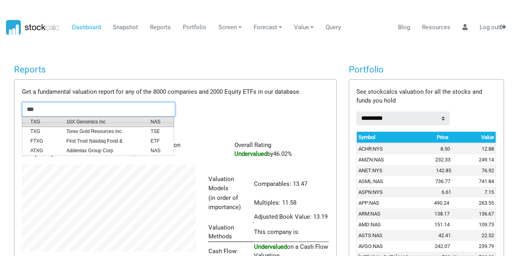
click at [84, 124] on span "10X Genomics Inc" at bounding box center [102, 121] width 84 height 7
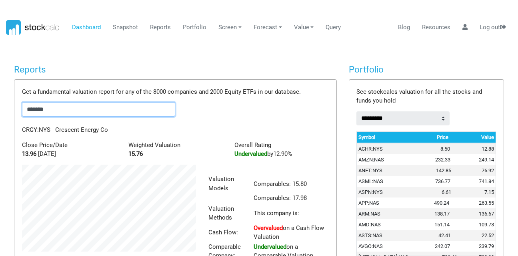
scroll to position [134, 186]
drag, startPoint x: 66, startPoint y: 113, endPoint x: 0, endPoint y: 120, distance: 66.4
click at [0, 120] on body "Dashboard Snapshot Reports Portfolio Screen Stock Screener Sector ETF Industry …" at bounding box center [259, 128] width 518 height 256
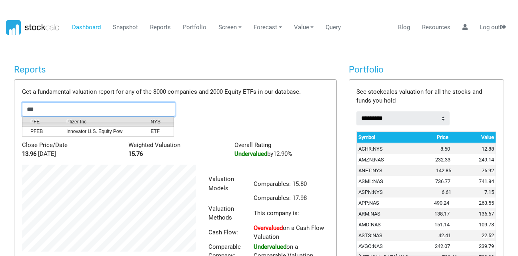
click at [54, 118] on span "PFE" at bounding box center [42, 121] width 36 height 7
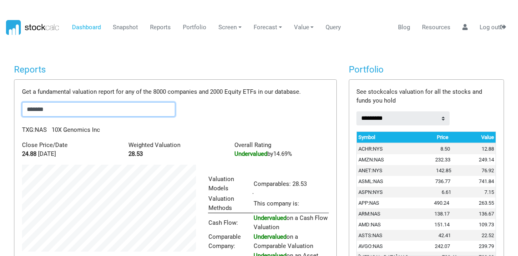
scroll to position [124, 186]
drag, startPoint x: 87, startPoint y: 109, endPoint x: 0, endPoint y: 110, distance: 87.3
click at [0, 110] on body "Dashboard Snapshot Reports Portfolio Screen Stock Screener Sector ETF Industry …" at bounding box center [259, 128] width 518 height 256
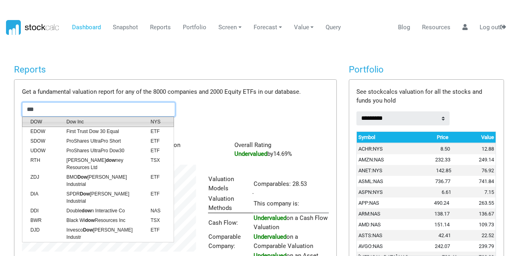
click at [40, 117] on li "DOW Dow Inc NYS" at bounding box center [98, 121] width 152 height 10
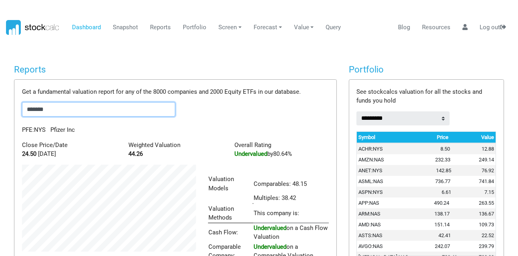
scroll to position [134, 186]
drag, startPoint x: 66, startPoint y: 113, endPoint x: 0, endPoint y: 119, distance: 66.3
click at [0, 119] on body "Dashboard Snapshot Reports Portfolio Screen Stock Screener Sector ETF Industry …" at bounding box center [259, 128] width 518 height 256
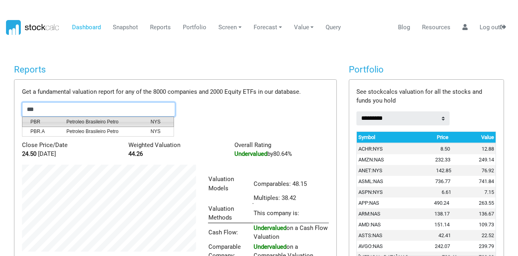
click at [61, 125] on li "PBR Petroleo Brasileiro Petro NYS" at bounding box center [98, 121] width 152 height 10
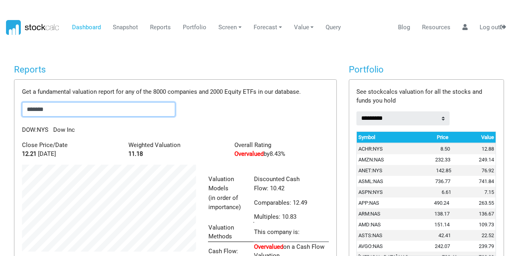
scroll to position [153, 186]
drag, startPoint x: 64, startPoint y: 112, endPoint x: 0, endPoint y: 111, distance: 63.7
click at [0, 111] on body "Dashboard Snapshot Reports Portfolio Screen Stock Screener Sector ETF Industry …" at bounding box center [259, 128] width 518 height 256
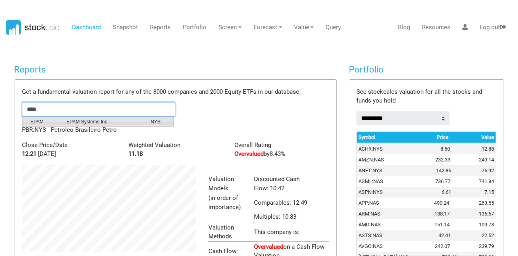
click at [91, 121] on span "EPAM Systems Inc" at bounding box center [102, 121] width 84 height 7
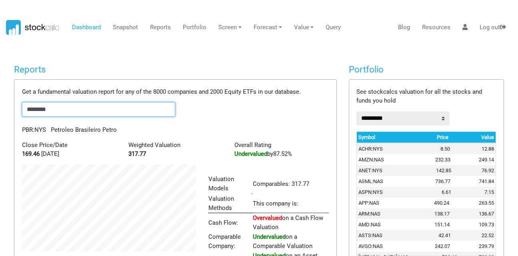
scroll to position [115, 186]
drag, startPoint x: 72, startPoint y: 110, endPoint x: 0, endPoint y: 102, distance: 72.9
click at [0, 102] on body "Dashboard Snapshot Reports Portfolio Screen Stock Screener Sector ETF Industry …" at bounding box center [259, 128] width 518 height 256
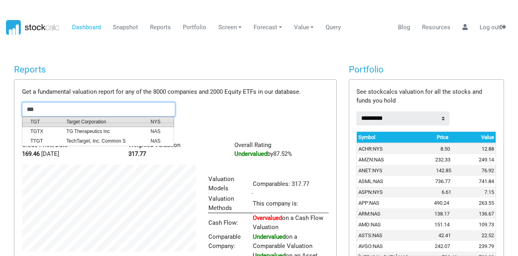
click at [52, 119] on span "TGT" at bounding box center [42, 121] width 36 height 7
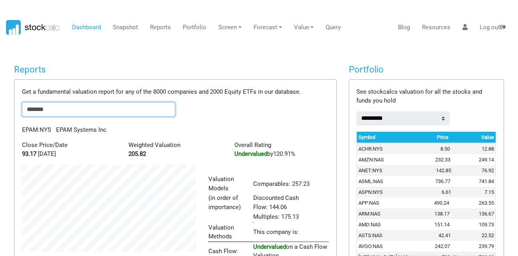
scroll to position [153, 186]
drag, startPoint x: 60, startPoint y: 106, endPoint x: 0, endPoint y: 102, distance: 60.6
click at [0, 102] on body "Dashboard Snapshot Reports Portfolio Screen Stock Screener Sector ETF Industry …" at bounding box center [259, 128] width 518 height 256
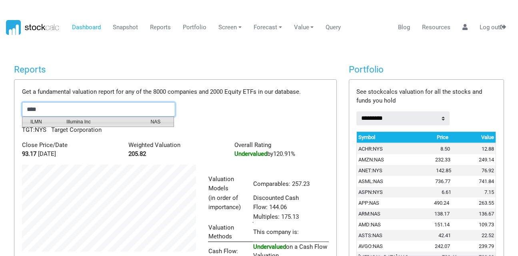
click at [34, 118] on span "ILMN" at bounding box center [42, 121] width 36 height 7
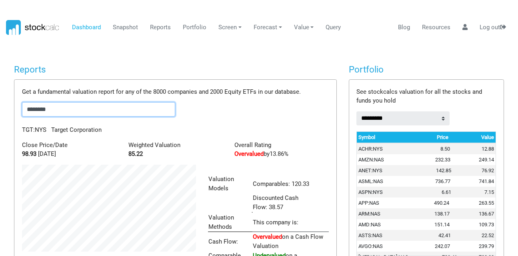
scroll to position [143, 186]
drag, startPoint x: 70, startPoint y: 110, endPoint x: 0, endPoint y: 112, distance: 69.7
click at [0, 112] on body "Dashboard Snapshot Reports Portfolio Screen Stock Screener Sector ETF Industry …" at bounding box center [259, 128] width 518 height 256
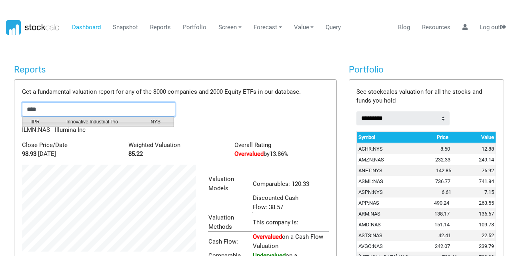
click at [56, 121] on span "IIPR" at bounding box center [42, 121] width 36 height 7
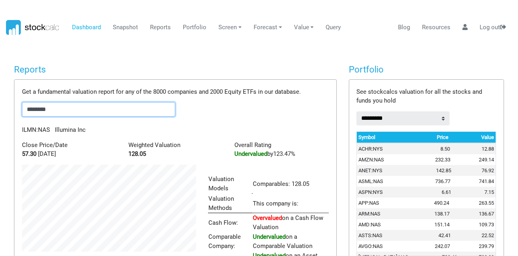
scroll to position [124, 186]
drag, startPoint x: 68, startPoint y: 107, endPoint x: 0, endPoint y: 110, distance: 68.5
click at [0, 110] on body "Dashboard Snapshot Reports Portfolio Screen Stock Screener Sector ETF Industry …" at bounding box center [259, 128] width 518 height 256
click at [64, 119] on span "Caesars Entertainment Cor" at bounding box center [102, 121] width 84 height 7
drag, startPoint x: 54, startPoint y: 107, endPoint x: 0, endPoint y: 107, distance: 54.0
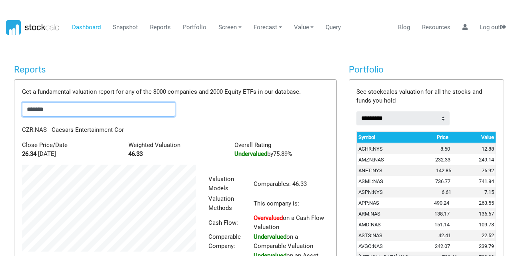
click at [0, 107] on body "Dashboard Snapshot Reports Portfolio Screen Stock Screener Sector ETF Industry …" at bounding box center [259, 128] width 518 height 256
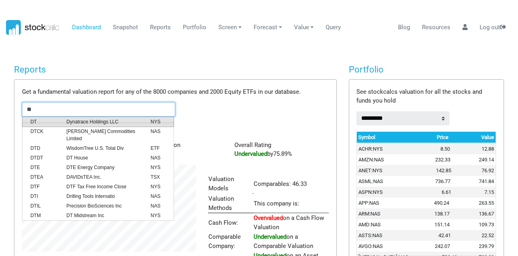
click at [44, 120] on span "DT" at bounding box center [42, 121] width 36 height 7
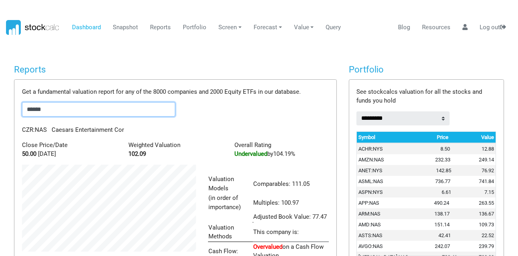
scroll to position [153, 186]
drag, startPoint x: 56, startPoint y: 108, endPoint x: 0, endPoint y: 109, distance: 56.5
click at [0, 109] on body "Dashboard Snapshot Reports Portfolio Screen Stock Screener Sector ETF Industry …" at bounding box center [259, 128] width 518 height 256
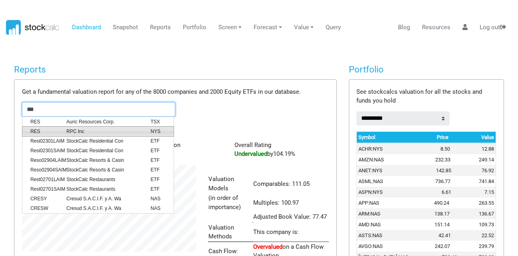
click at [66, 132] on span "RPC Inc" at bounding box center [102, 131] width 84 height 7
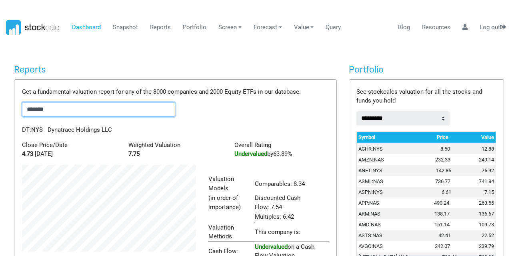
scroll to position [144, 186]
drag, startPoint x: 55, startPoint y: 104, endPoint x: 0, endPoint y: 111, distance: 55.3
click at [0, 111] on body "Dashboard Snapshot Reports Portfolio Screen Stock Screener Sector ETF Industry …" at bounding box center [259, 128] width 518 height 256
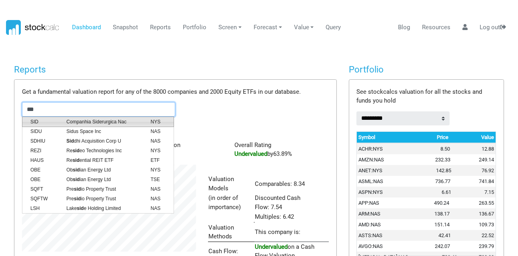
click at [38, 123] on span "SID" at bounding box center [42, 121] width 36 height 7
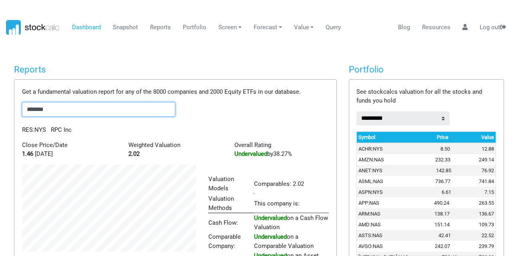
scroll to position [124, 186]
drag, startPoint x: 65, startPoint y: 110, endPoint x: 0, endPoint y: 117, distance: 65.6
click at [0, 117] on body "Dashboard Snapshot Reports Portfolio Screen Stock Screener Sector ETF Industry …" at bounding box center [259, 128] width 518 height 256
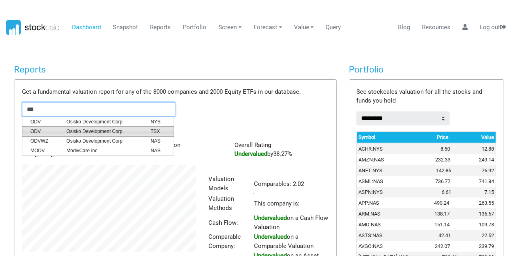
click at [54, 128] on span "ODV" at bounding box center [42, 131] width 36 height 7
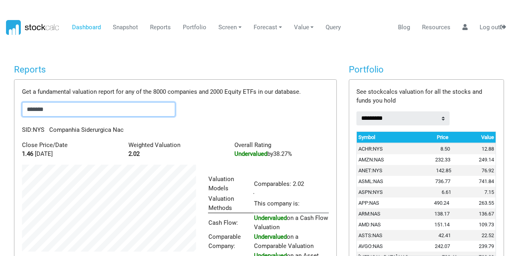
scroll to position [134, 186]
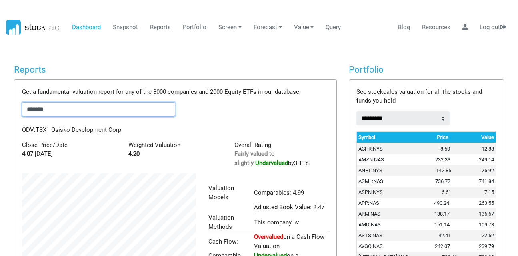
drag, startPoint x: 68, startPoint y: 109, endPoint x: 0, endPoint y: 117, distance: 68.5
click at [0, 117] on body "Dashboard Snapshot Reports Portfolio Screen Stock Screener Sector ETF Industry …" at bounding box center [259, 128] width 518 height 256
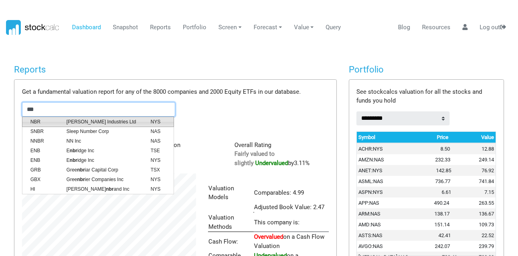
click at [87, 124] on span "[PERSON_NAME] Industries Ltd" at bounding box center [102, 121] width 84 height 7
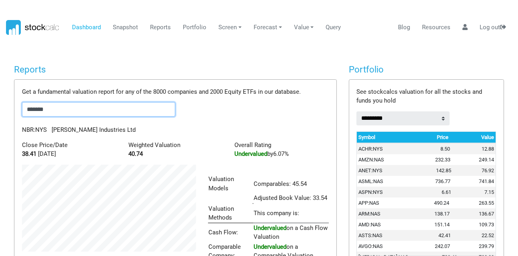
drag, startPoint x: 70, startPoint y: 108, endPoint x: 0, endPoint y: 113, distance: 70.3
click at [0, 113] on body "Dashboard Snapshot Reports Portfolio Screen Stock Screener Sector ETF Industry …" at bounding box center [259, 128] width 518 height 256
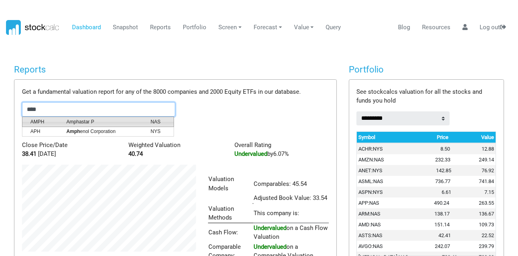
click at [61, 118] on span "Amphastar P" at bounding box center [102, 121] width 84 height 7
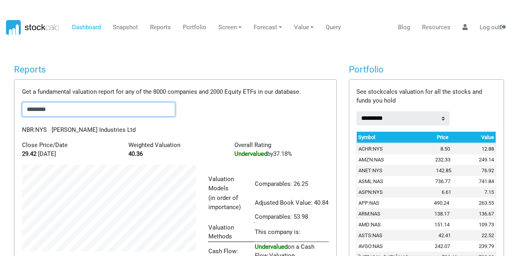
scroll to position [144, 186]
drag, startPoint x: 72, startPoint y: 109, endPoint x: 0, endPoint y: 112, distance: 71.7
click at [0, 112] on body "Dashboard Snapshot Reports Portfolio Screen Stock Screener Sector ETF Industry …" at bounding box center [259, 128] width 518 height 256
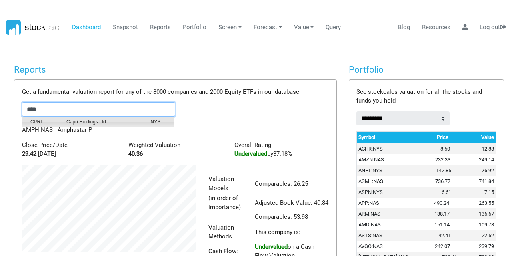
click at [42, 121] on span "CPRI" at bounding box center [42, 121] width 36 height 7
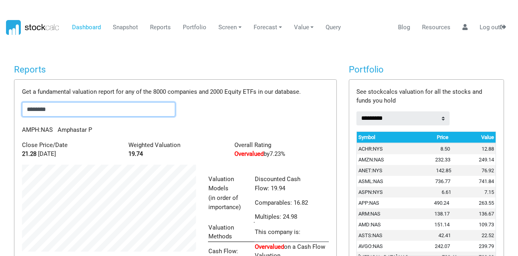
scroll to position [153, 186]
drag, startPoint x: 57, startPoint y: 108, endPoint x: 0, endPoint y: 109, distance: 57.3
click at [0, 109] on body "Dashboard Snapshot Reports Portfolio Screen Stock Screener Sector ETF Industry …" at bounding box center [259, 128] width 518 height 256
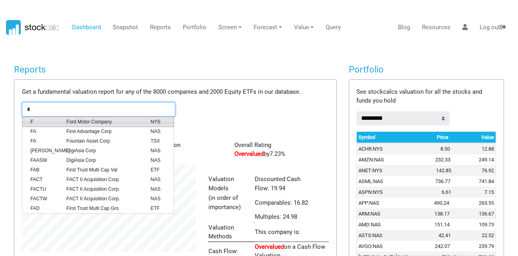
click at [110, 123] on span "Ford Motor Company" at bounding box center [102, 121] width 84 height 7
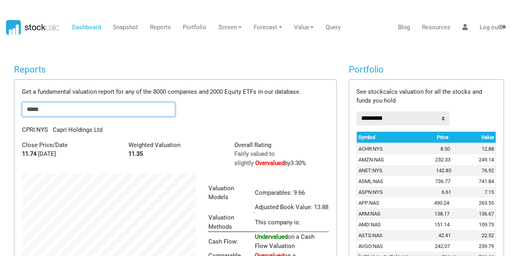
scroll to position [134, 186]
drag, startPoint x: 56, startPoint y: 112, endPoint x: 0, endPoint y: 129, distance: 57.9
click at [0, 129] on body "Dashboard Snapshot Reports Portfolio Screen Stock Screener Sector ETF Industry …" at bounding box center [259, 128] width 518 height 256
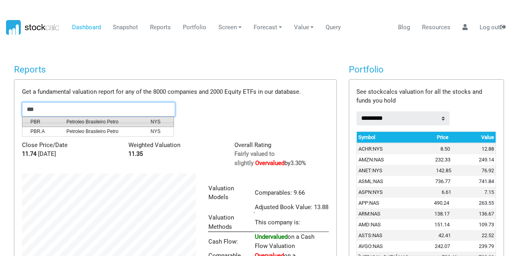
click at [40, 125] on span "PBR" at bounding box center [42, 121] width 36 height 7
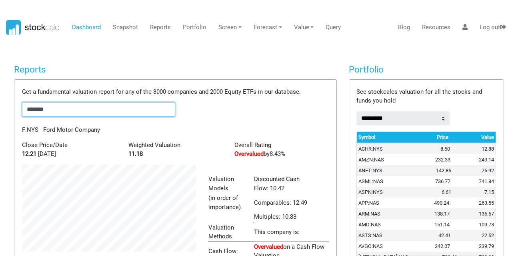
scroll to position [153, 186]
drag, startPoint x: 57, startPoint y: 112, endPoint x: 0, endPoint y: 112, distance: 57.3
click at [0, 112] on body "Dashboard Snapshot Reports Portfolio Screen Stock Screener Sector ETF Industry …" at bounding box center [259, 128] width 518 height 256
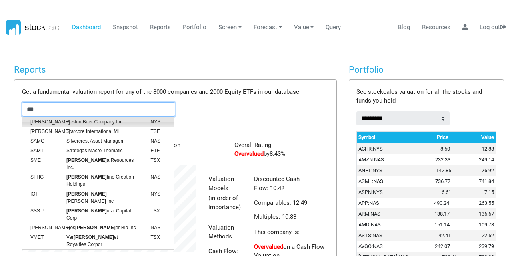
click at [48, 121] on span "[PERSON_NAME]" at bounding box center [42, 121] width 36 height 7
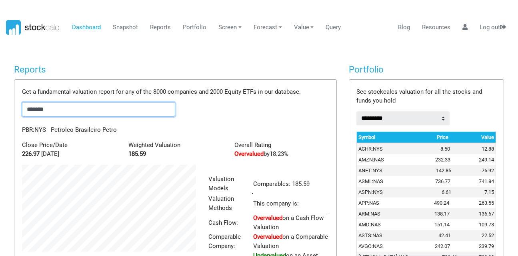
scroll to position [124, 186]
drag, startPoint x: 66, startPoint y: 114, endPoint x: 11, endPoint y: 119, distance: 55.5
click at [11, 119] on div "Reports Get a fundamental valuation report for any of the 8000 companies and 20…" at bounding box center [175, 187] width 335 height 247
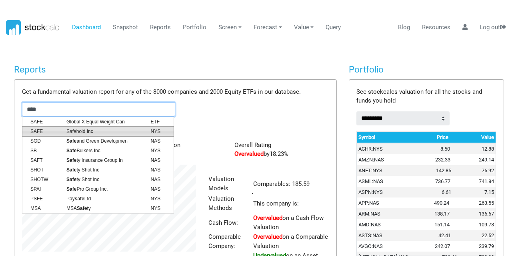
click at [48, 126] on li "SAFE Safehold Inc NYS" at bounding box center [98, 131] width 152 height 10
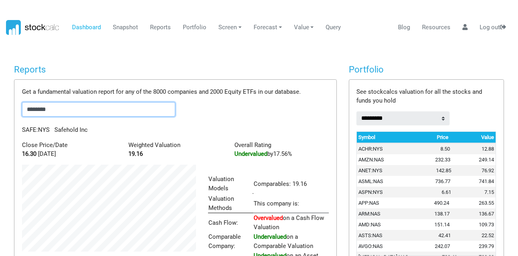
type input "********"
